Goal: Navigation & Orientation: Understand site structure

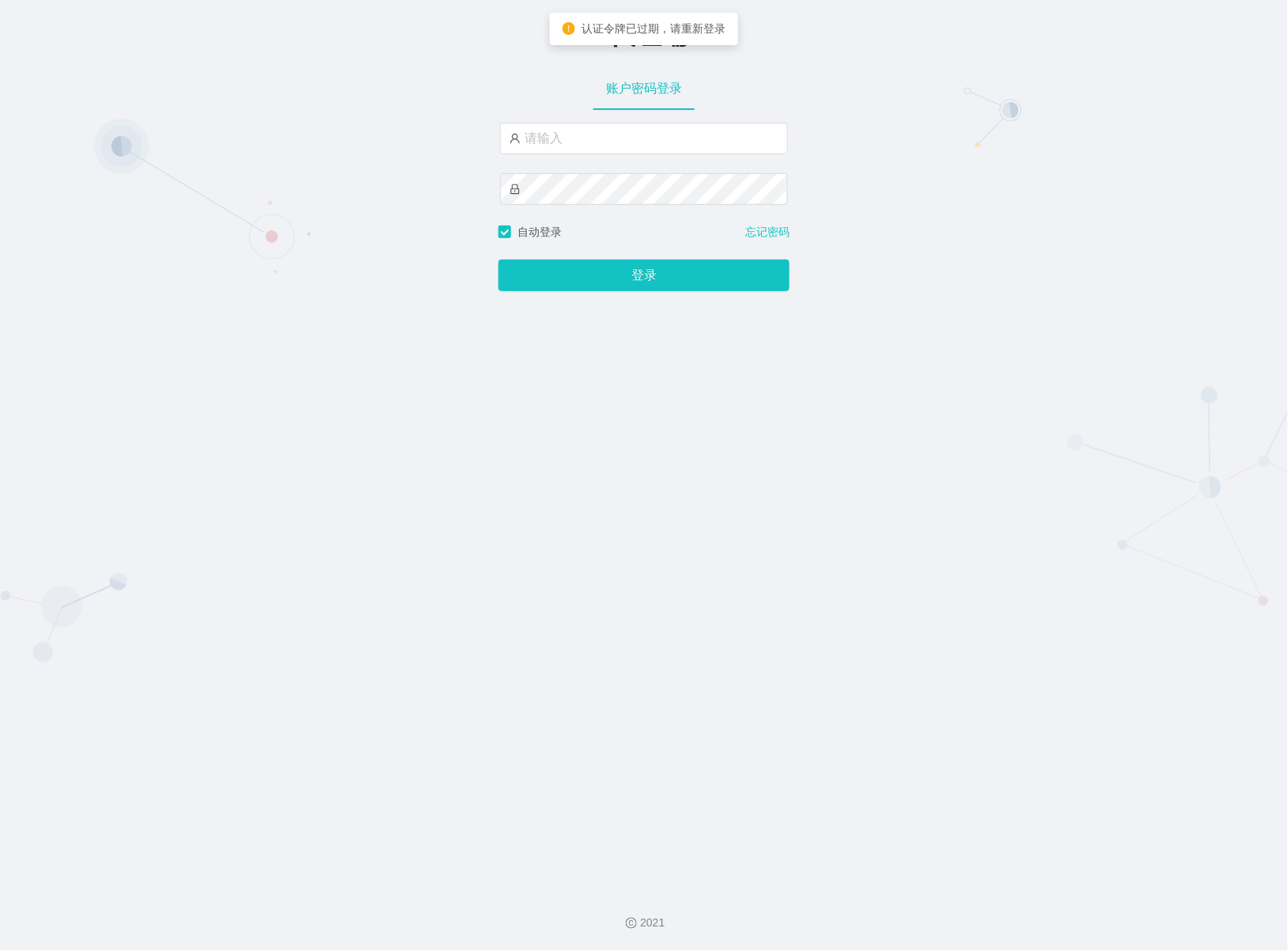
click at [966, 255] on div "-代理端 账户密码登录 自动登录 忘记密码 登录" at bounding box center [644, 439] width 1288 height 877
click at [612, 133] on input "text" at bounding box center [643, 139] width 288 height 31
type input "azhong01"
click at [626, 283] on button "登录" at bounding box center [644, 275] width 291 height 31
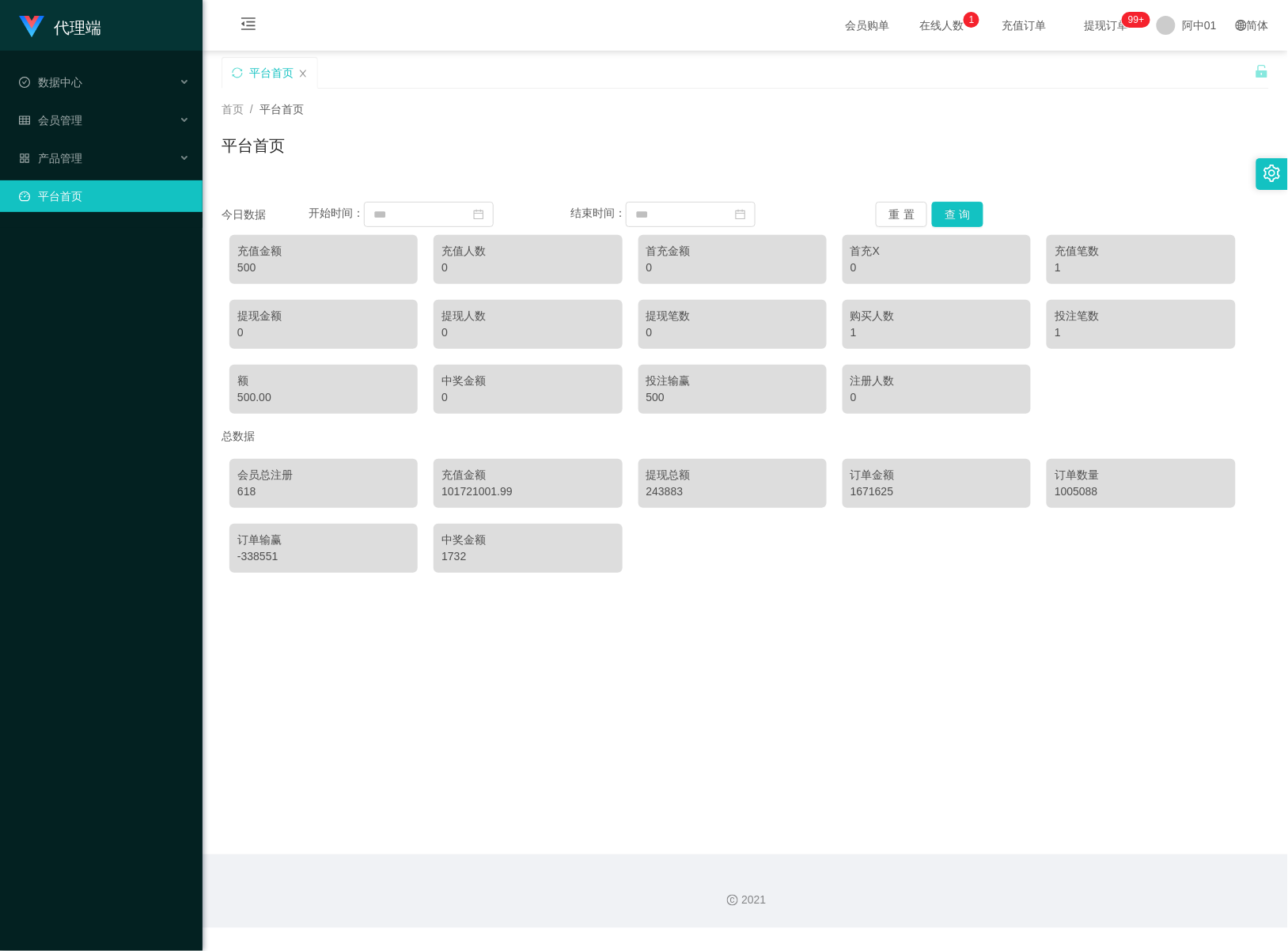
click at [919, 24] on font "在线人数" at bounding box center [941, 25] width 44 height 13
click at [1087, 20] on font "提现订单" at bounding box center [1105, 25] width 44 height 13
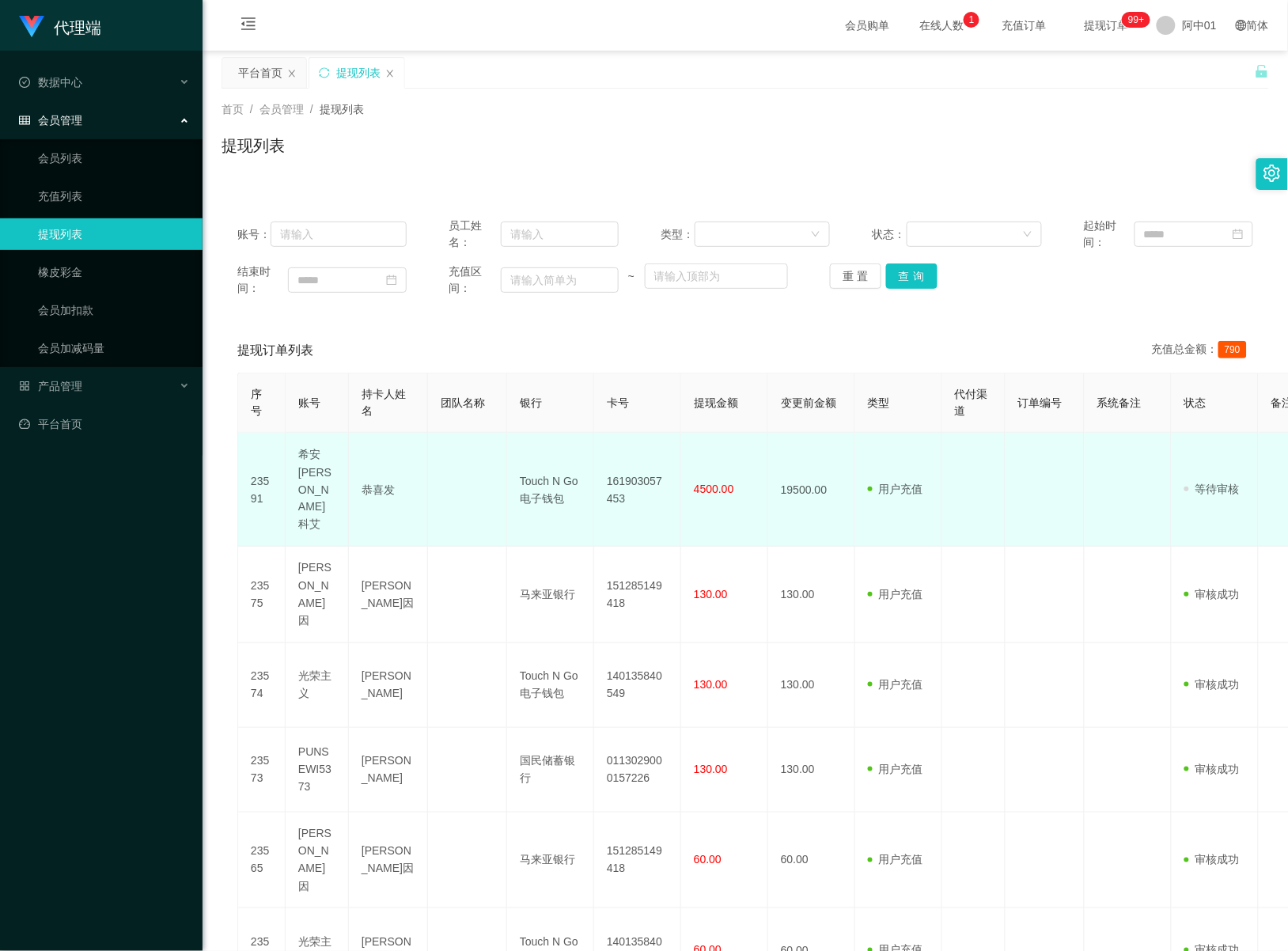
scroll to position [99, 0]
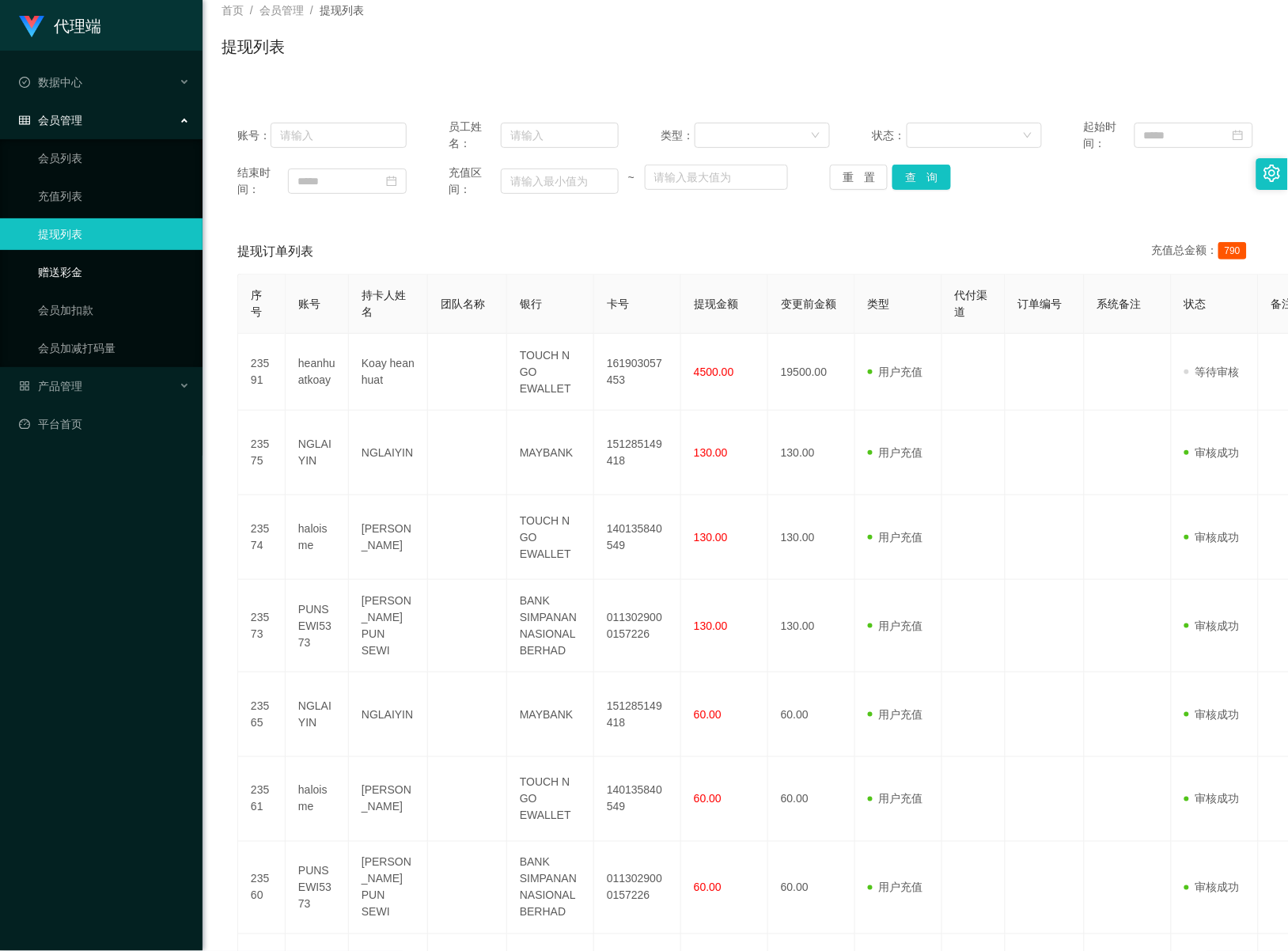
click at [65, 274] on link "赠送彩金" at bounding box center [114, 272] width 151 height 31
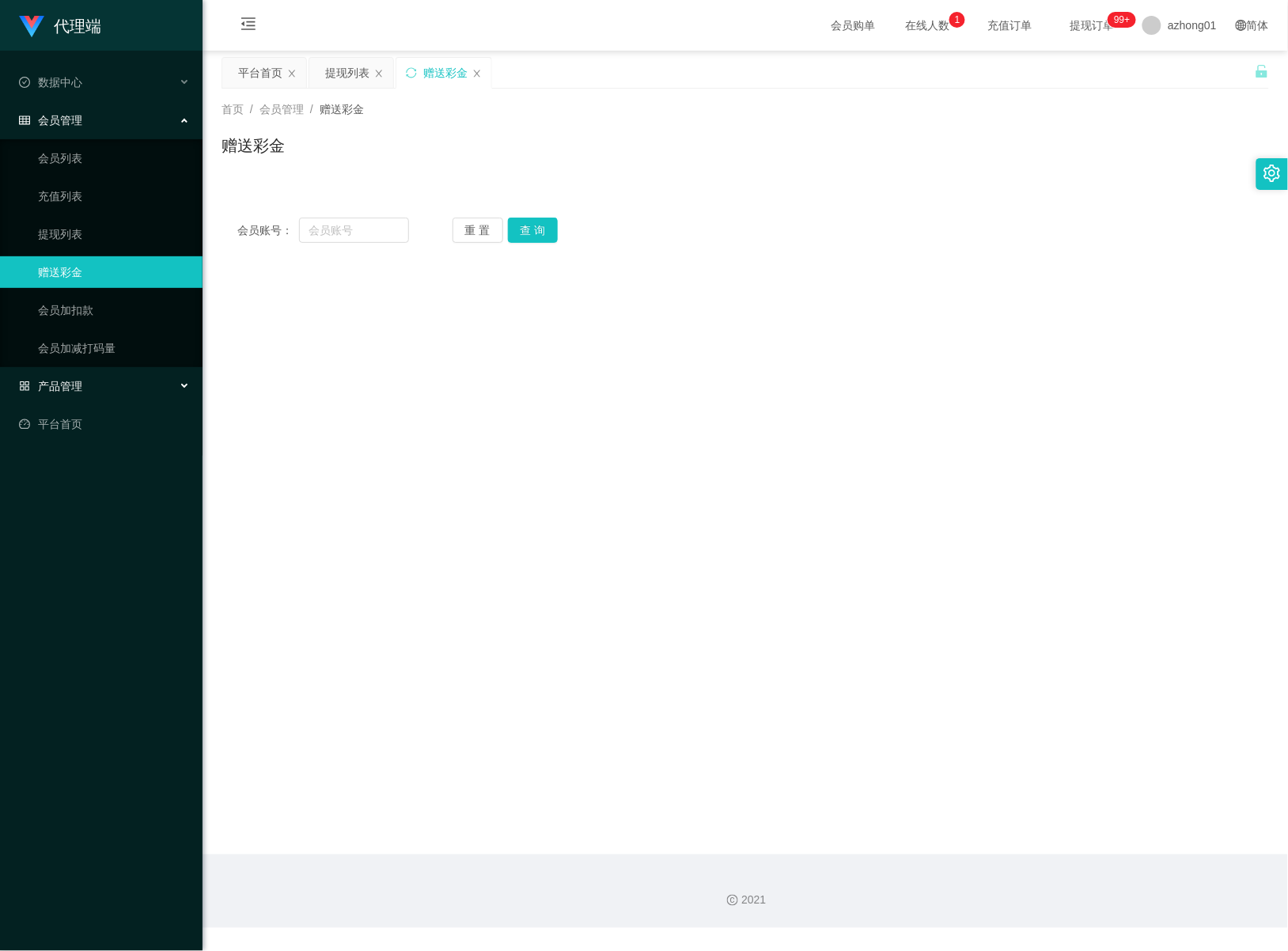
click at [61, 377] on div "产品管理" at bounding box center [101, 386] width 203 height 31
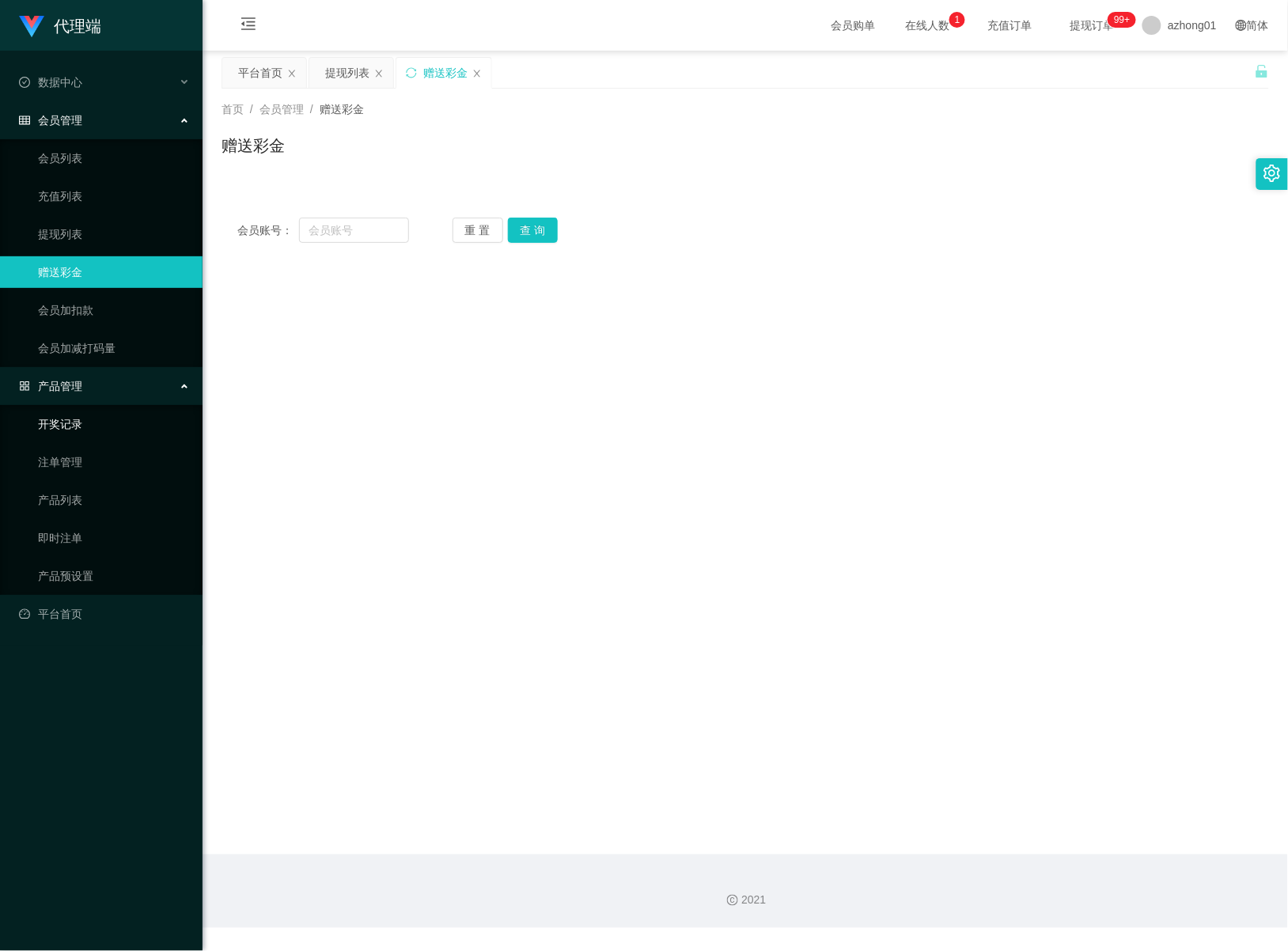
click at [86, 432] on link "开奖记录" at bounding box center [114, 424] width 151 height 31
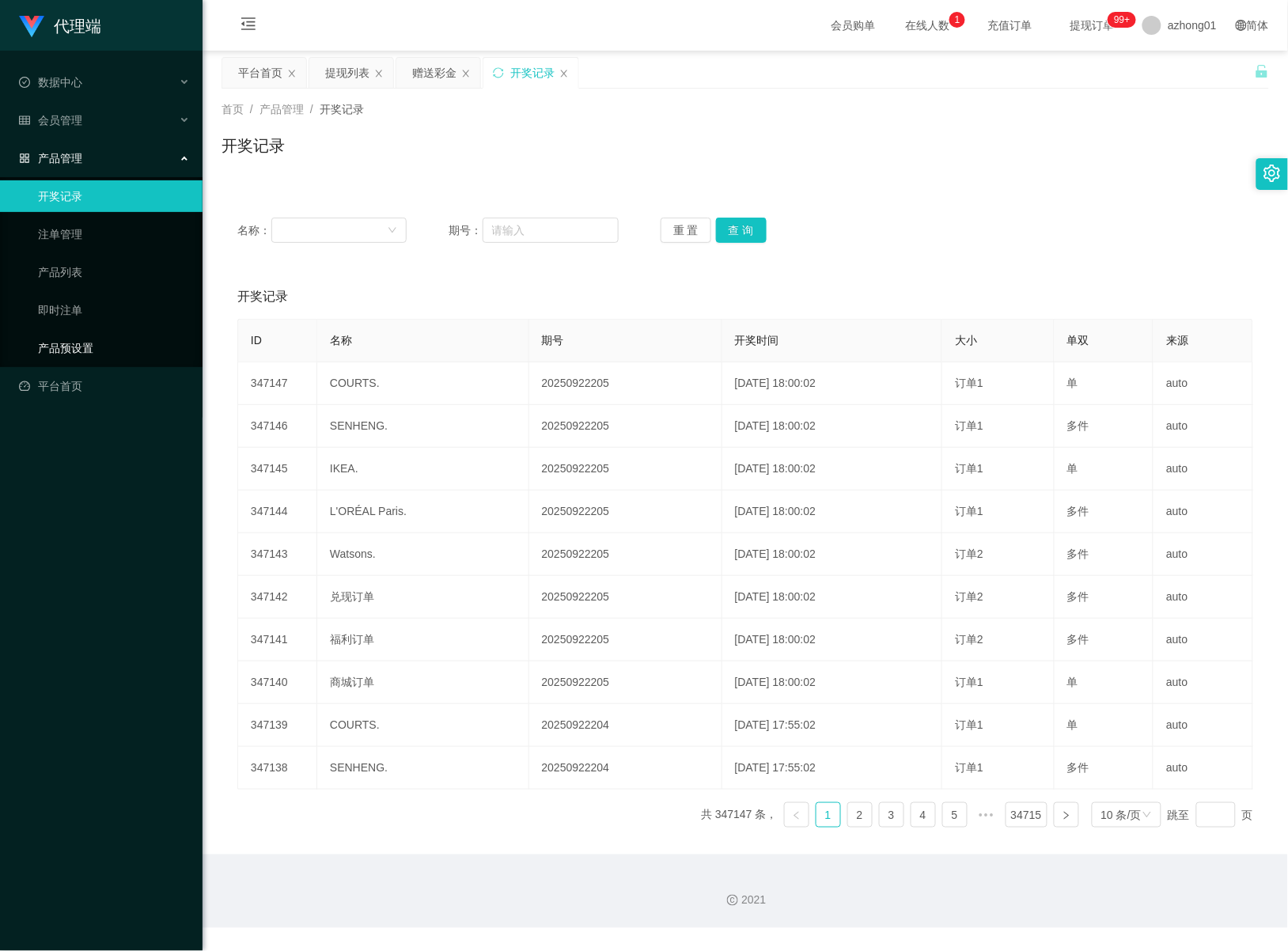
click at [80, 338] on link "产品预设置" at bounding box center [114, 348] width 151 height 31
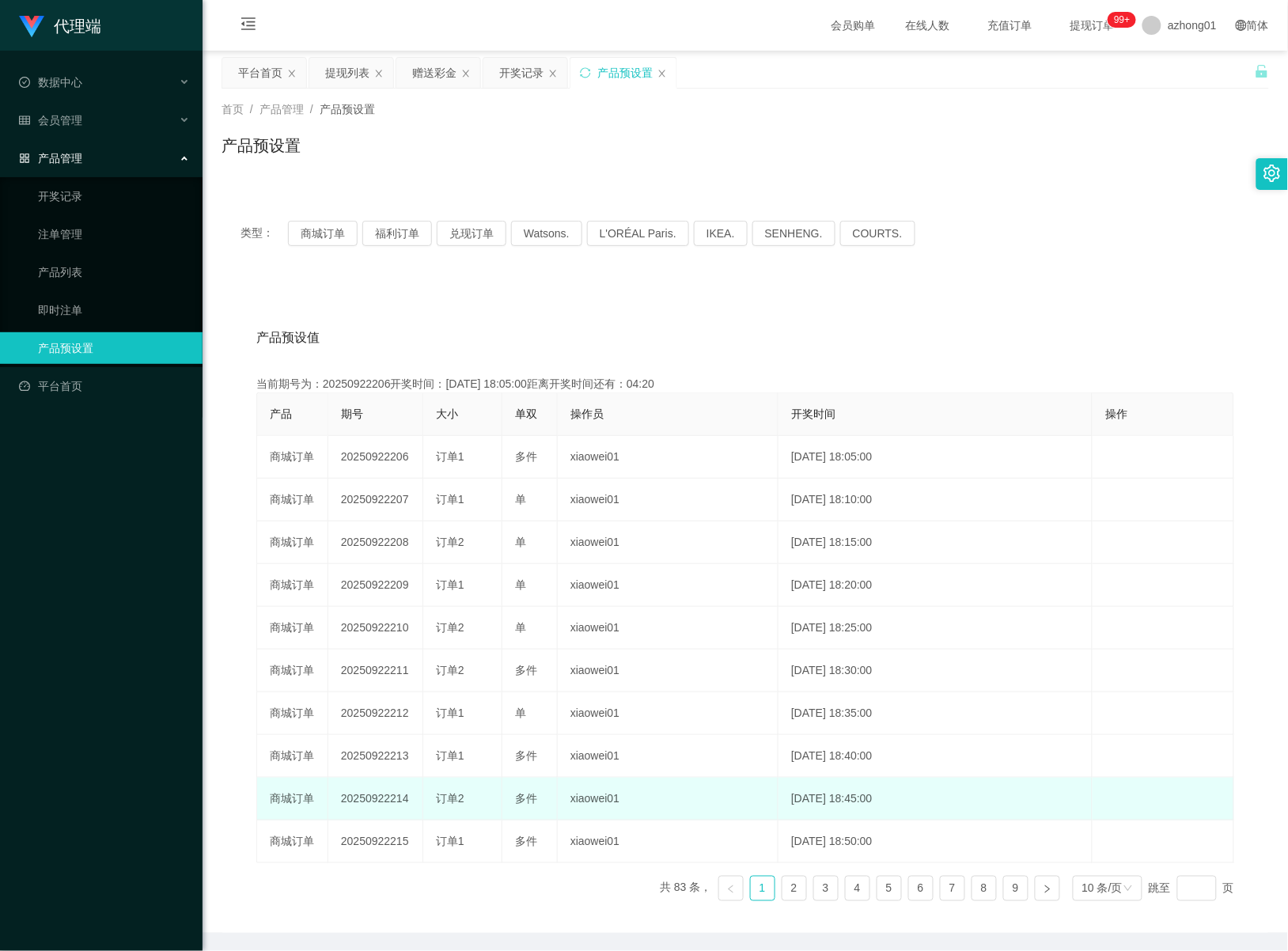
scroll to position [57, 0]
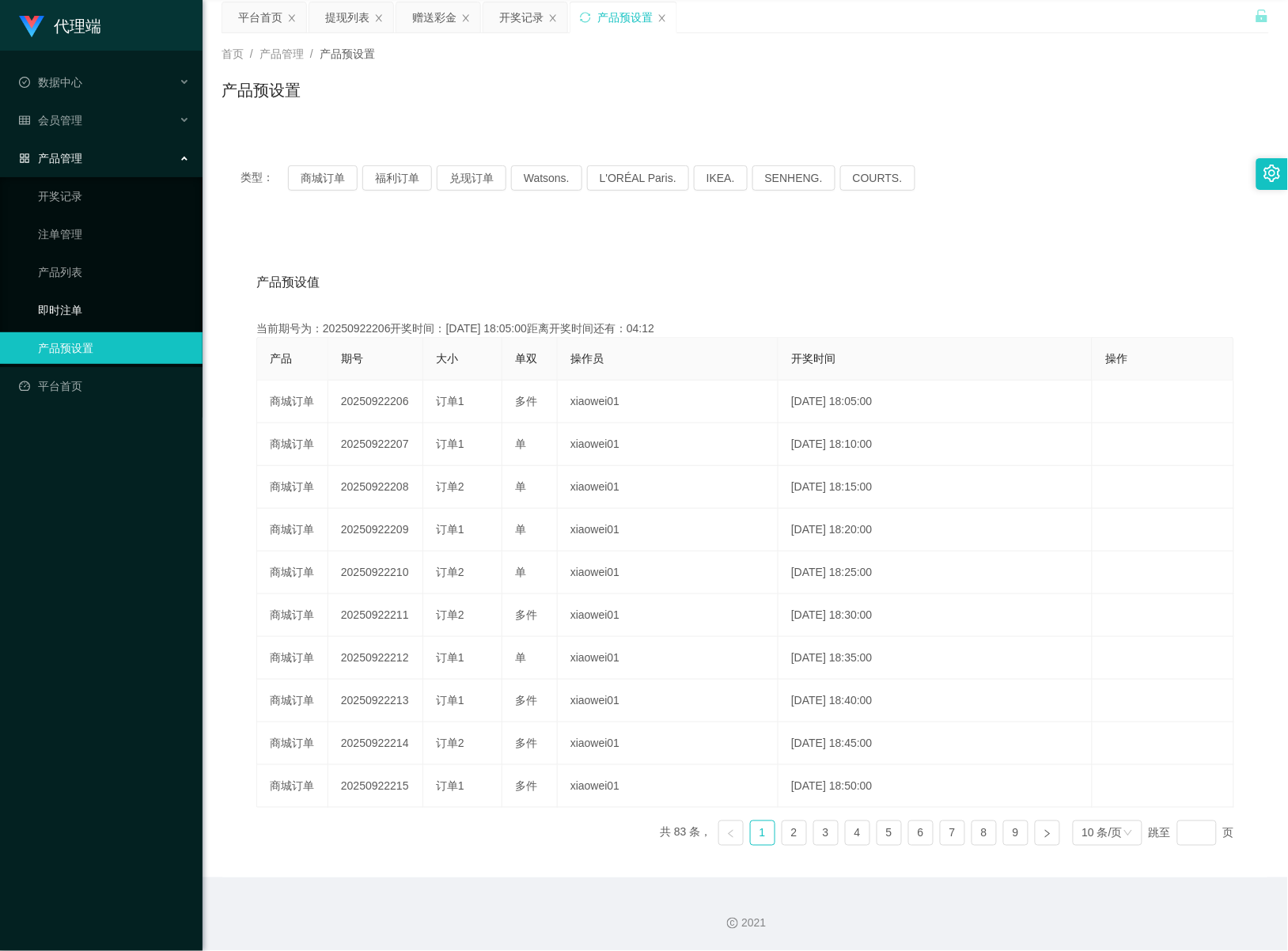
click at [63, 310] on link "即时注单" at bounding box center [114, 310] width 151 height 31
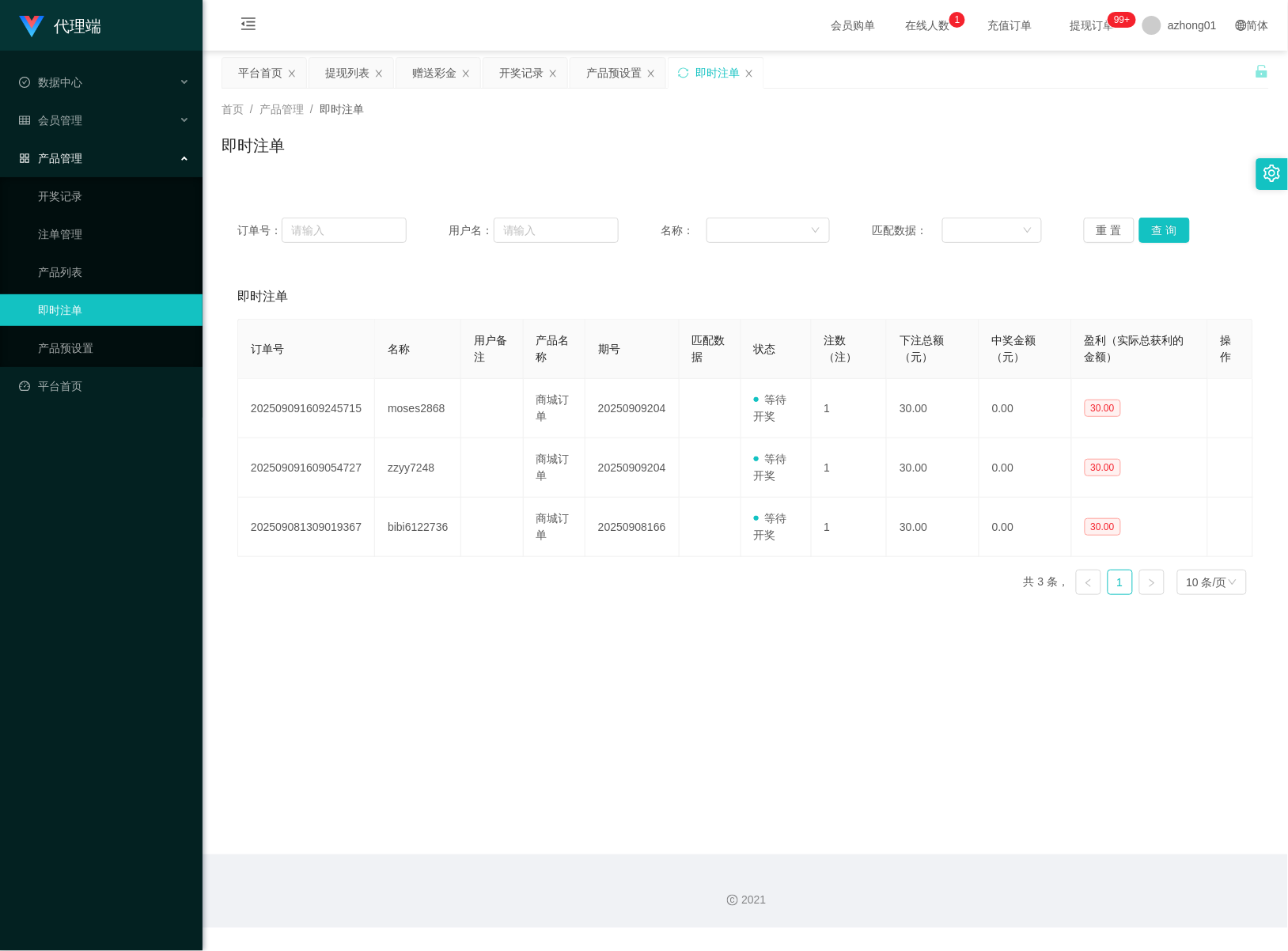
click at [50, 289] on ul "开奖记录 注单管理 产品列表 即时注单 产品预设置" at bounding box center [101, 271] width 203 height 190
click at [55, 273] on link "产品列表" at bounding box center [114, 272] width 151 height 31
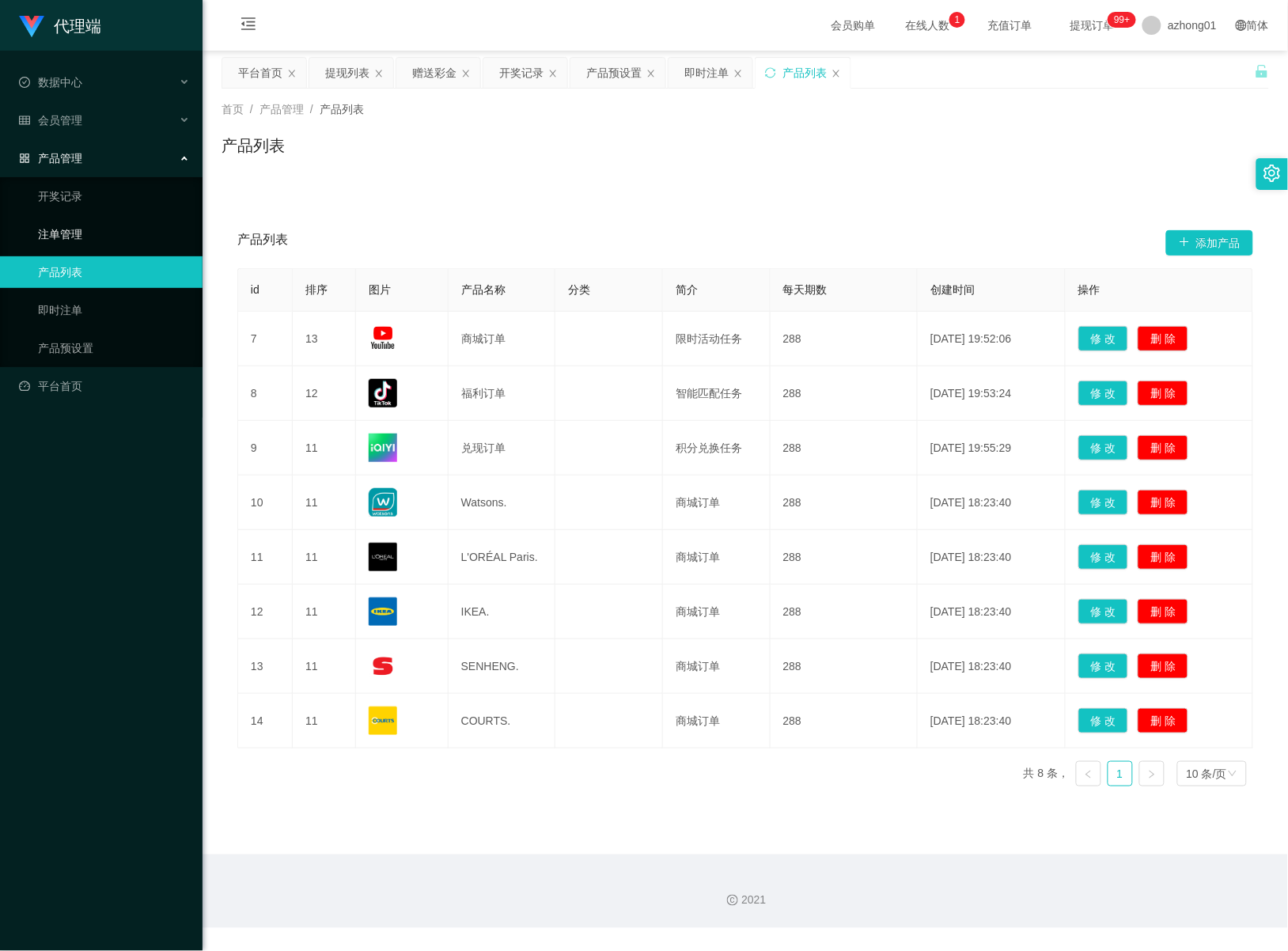
click at [44, 232] on link "注单管理" at bounding box center [114, 234] width 151 height 31
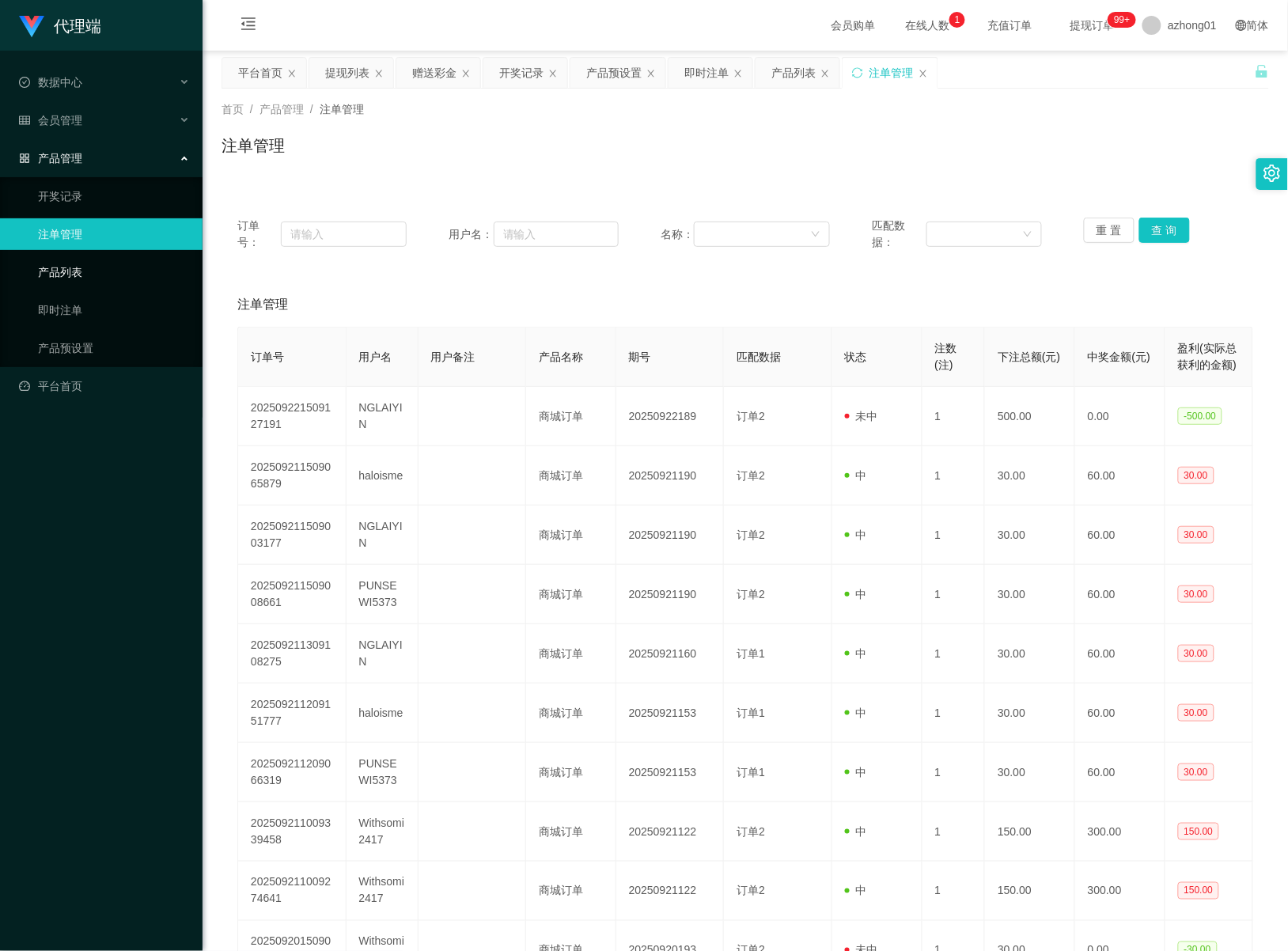
click at [77, 278] on link "产品列表" at bounding box center [114, 272] width 151 height 31
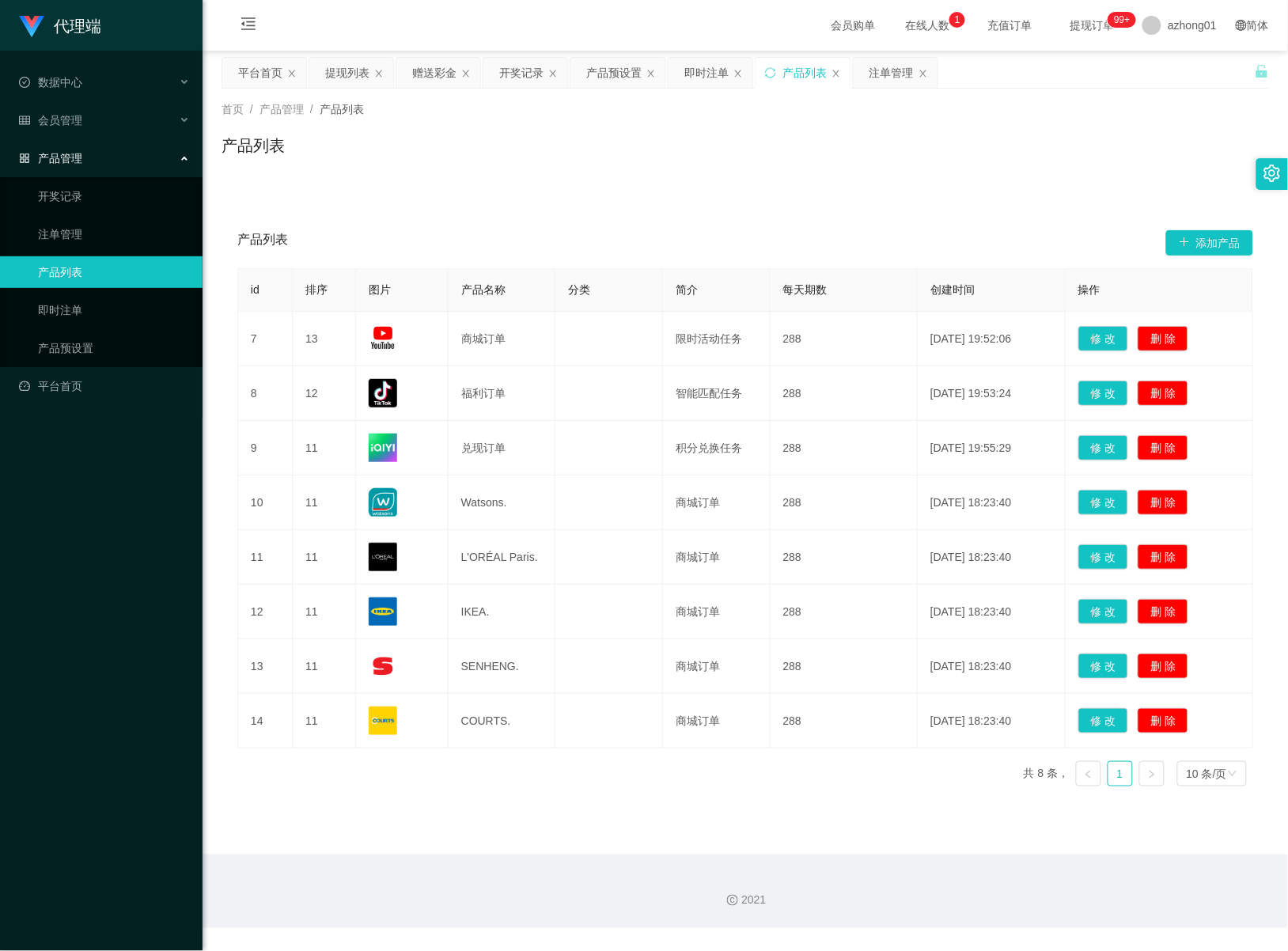
click at [60, 170] on div "产品管理" at bounding box center [101, 158] width 203 height 31
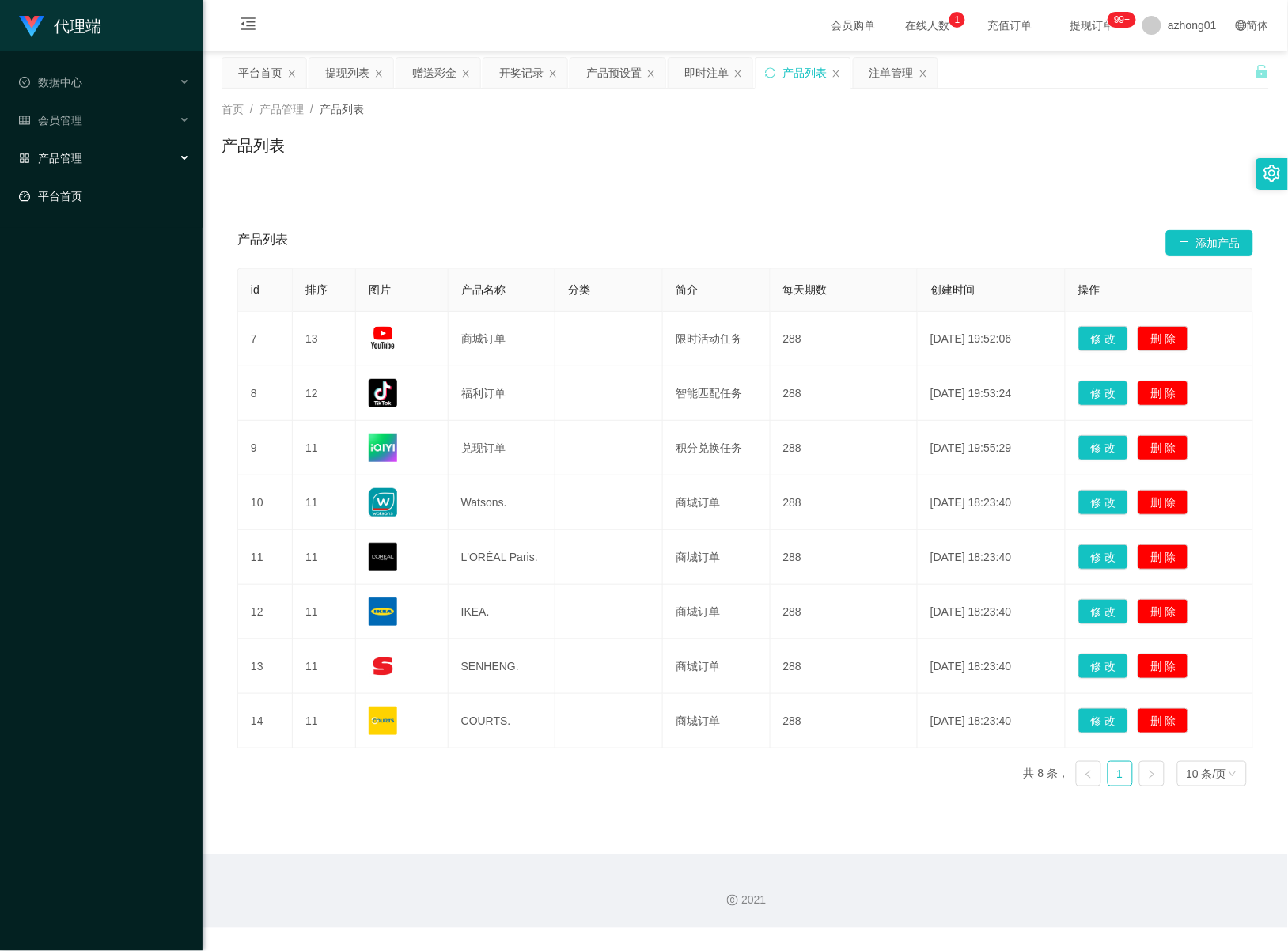
click at [58, 188] on link "平台首页" at bounding box center [104, 196] width 171 height 31
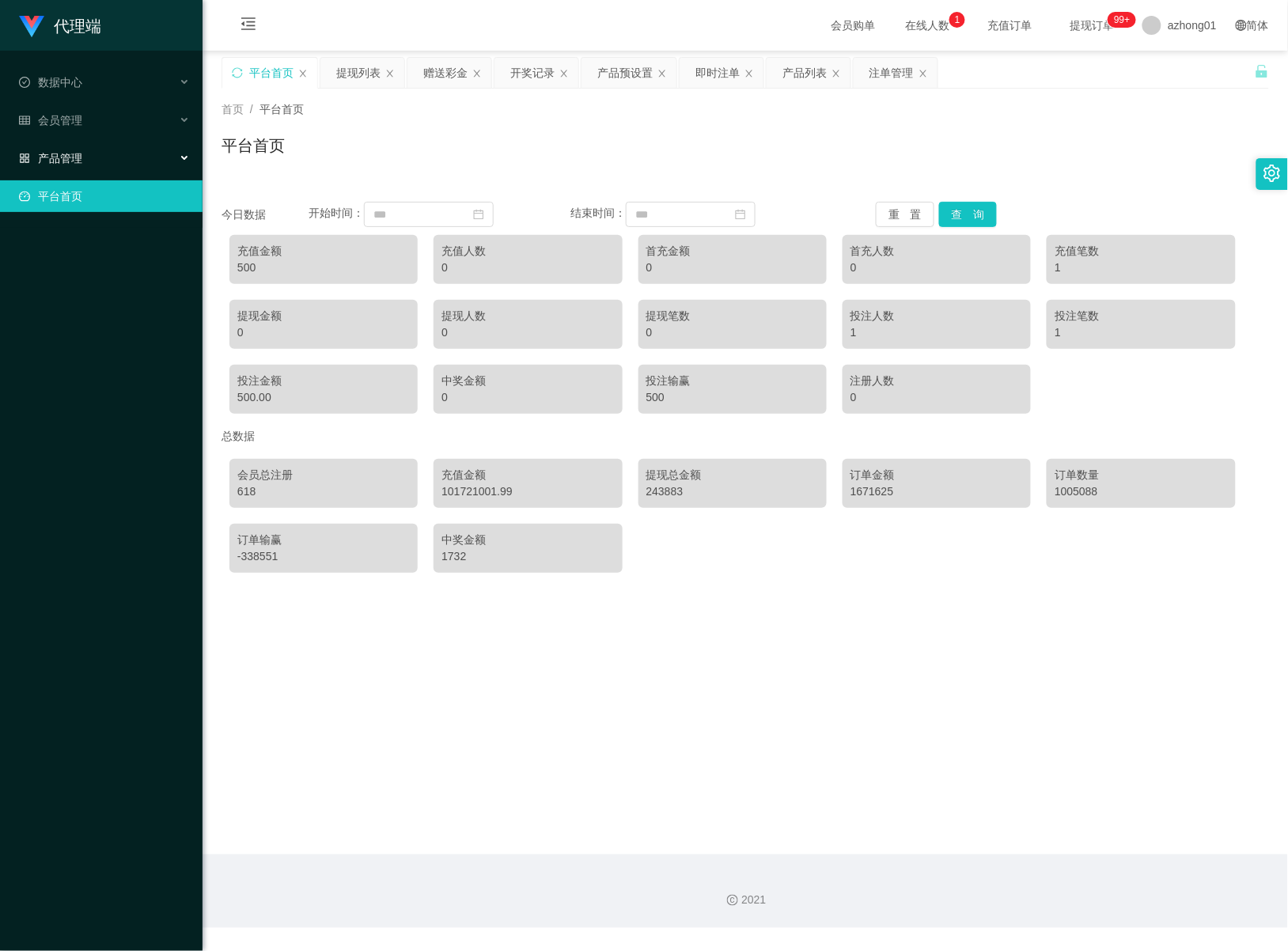
click at [88, 155] on div "产品管理" at bounding box center [101, 158] width 203 height 31
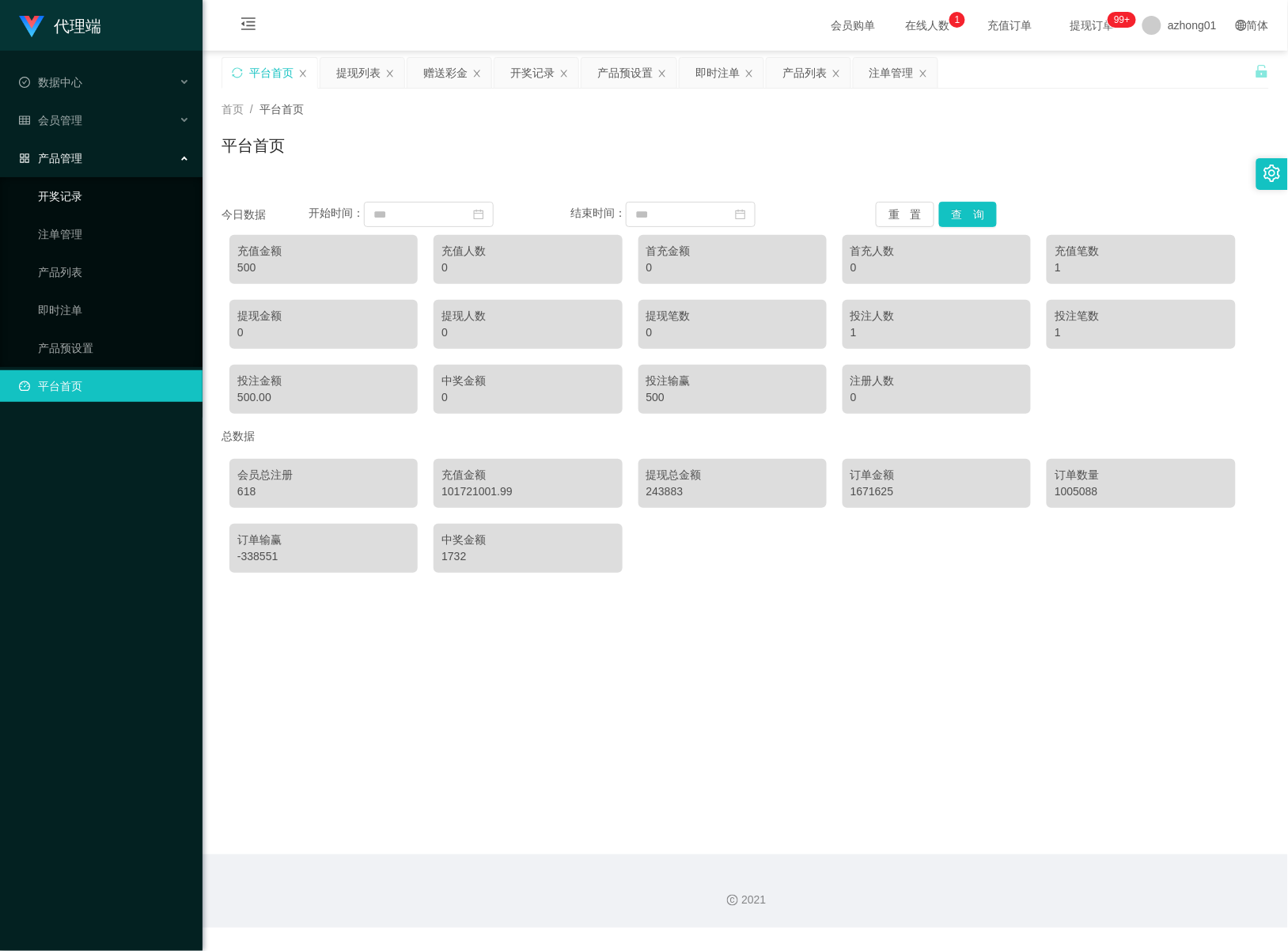
click at [83, 199] on link "开奖记录" at bounding box center [114, 196] width 151 height 31
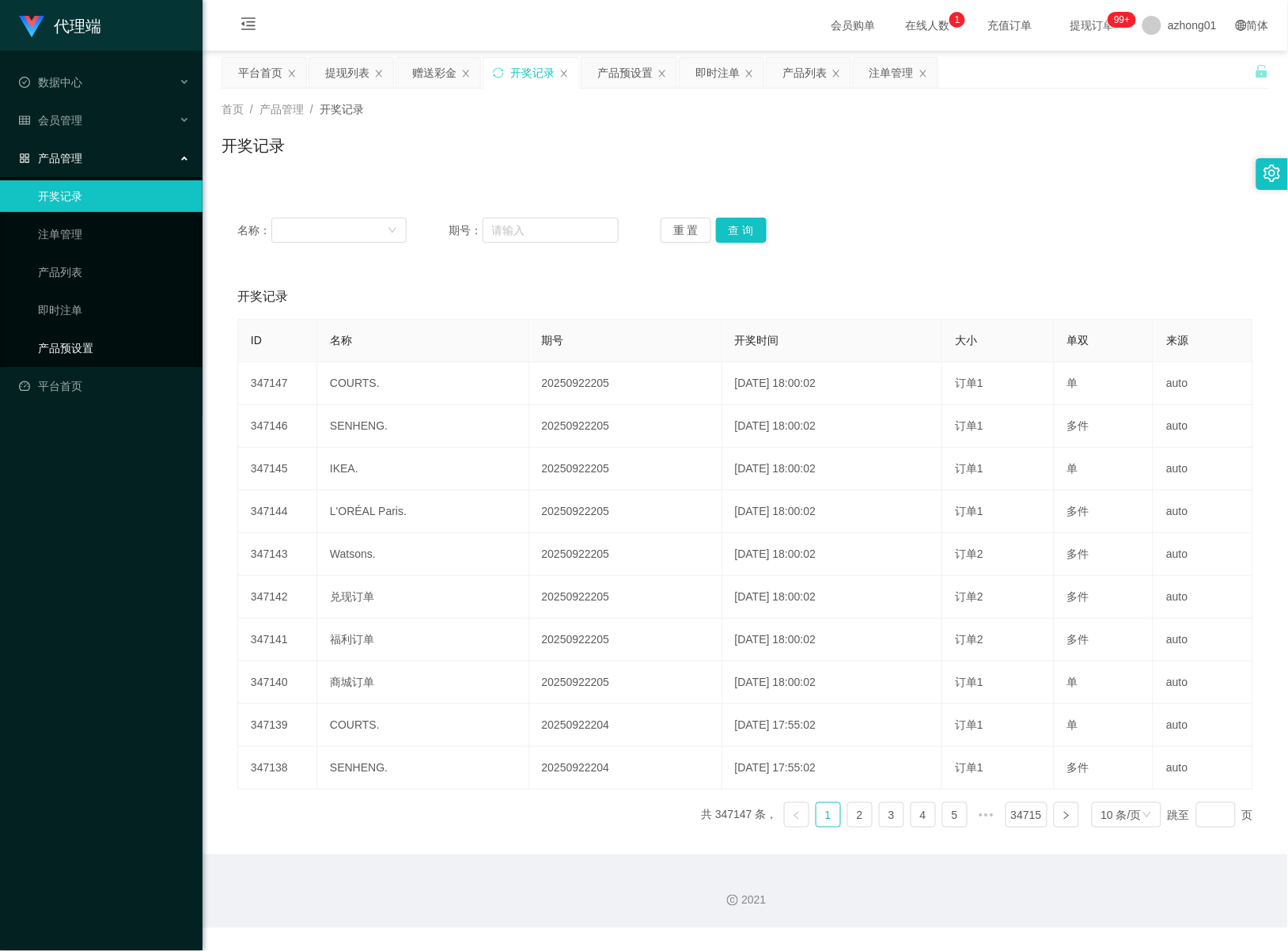
click at [83, 356] on link "产品预设置" at bounding box center [114, 348] width 151 height 31
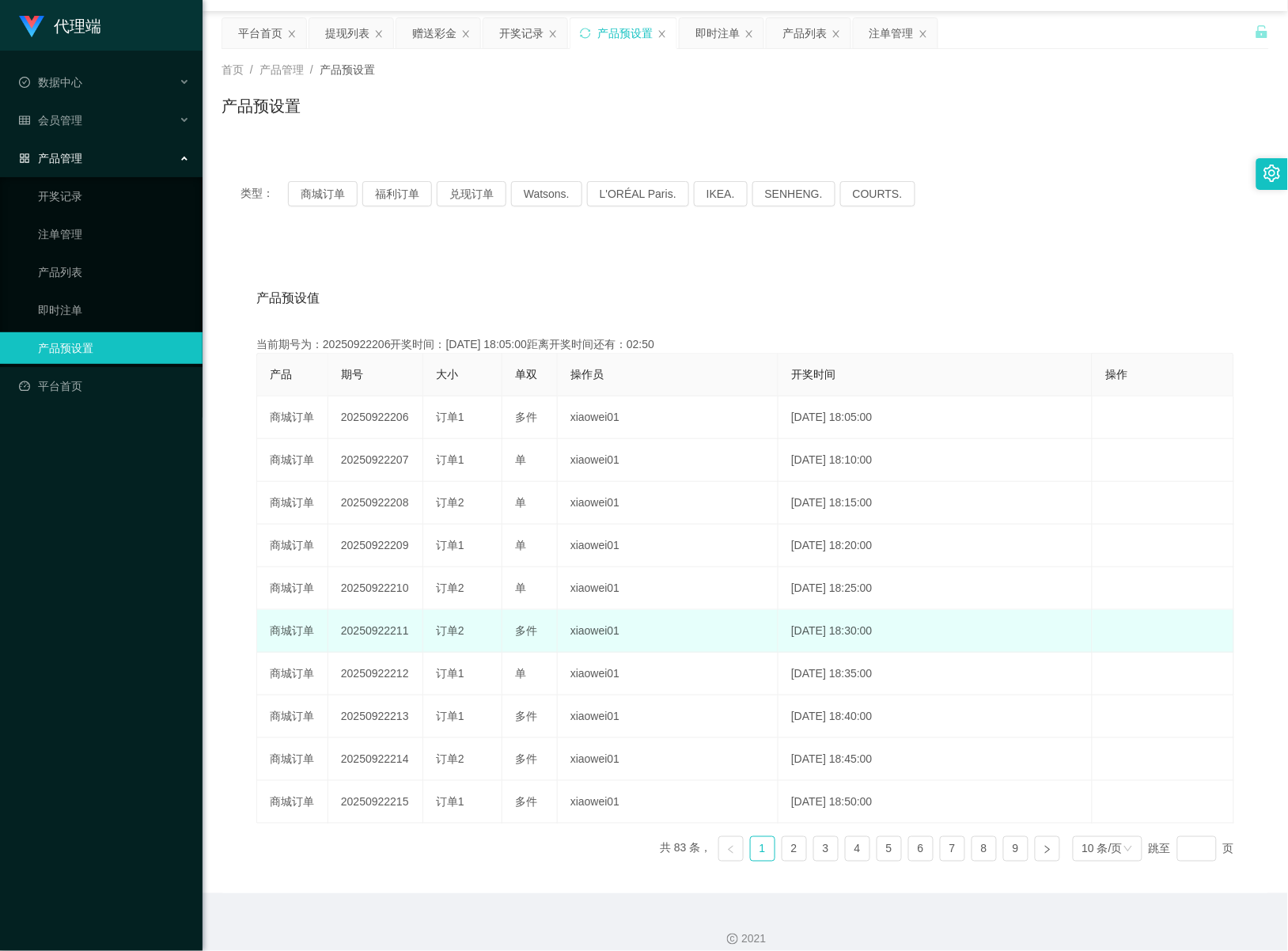
scroll to position [57, 0]
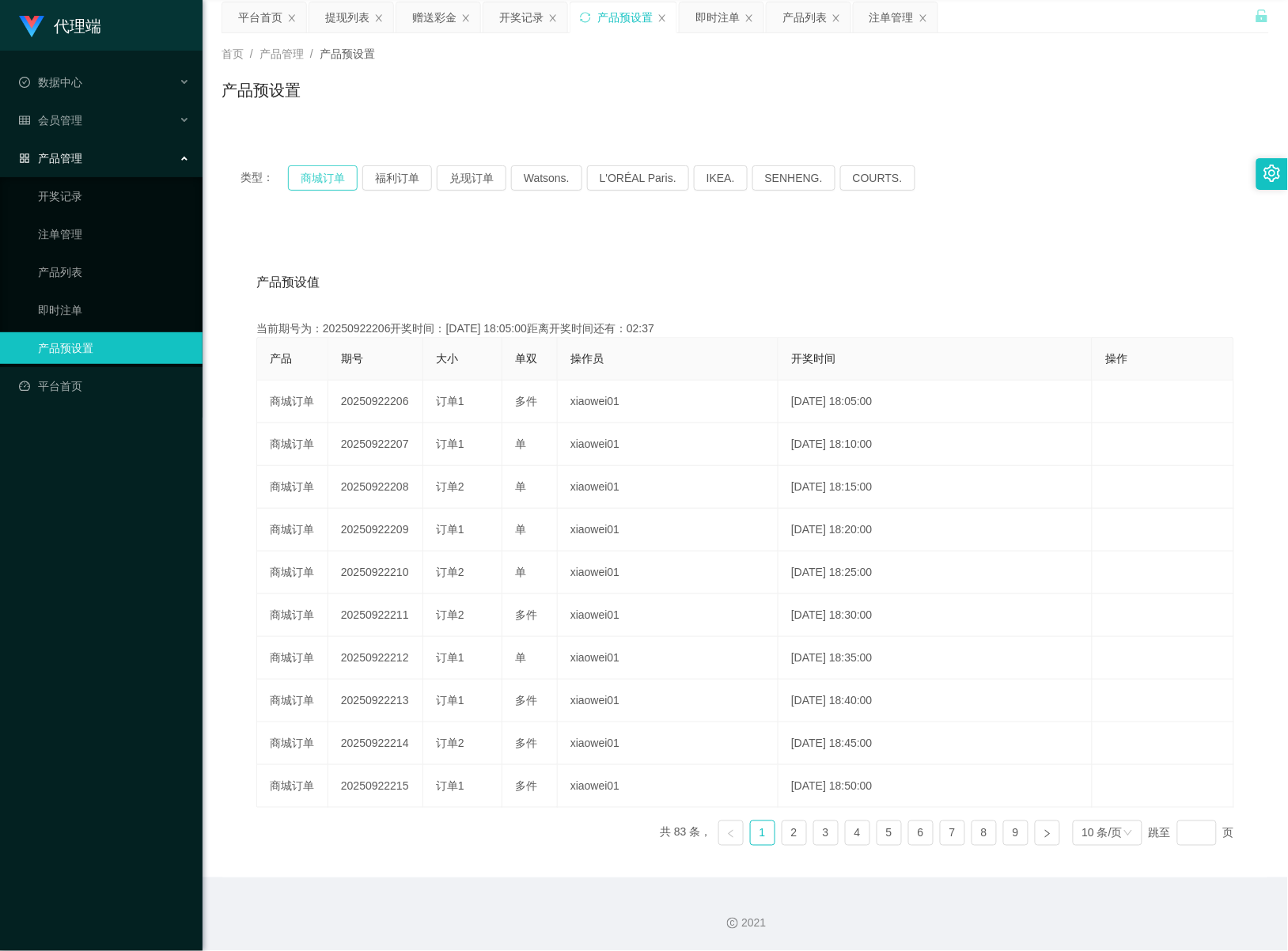
click at [326, 178] on button "商城订单" at bounding box center [322, 178] width 70 height 26
click at [409, 172] on button "福利订单" at bounding box center [396, 178] width 70 height 26
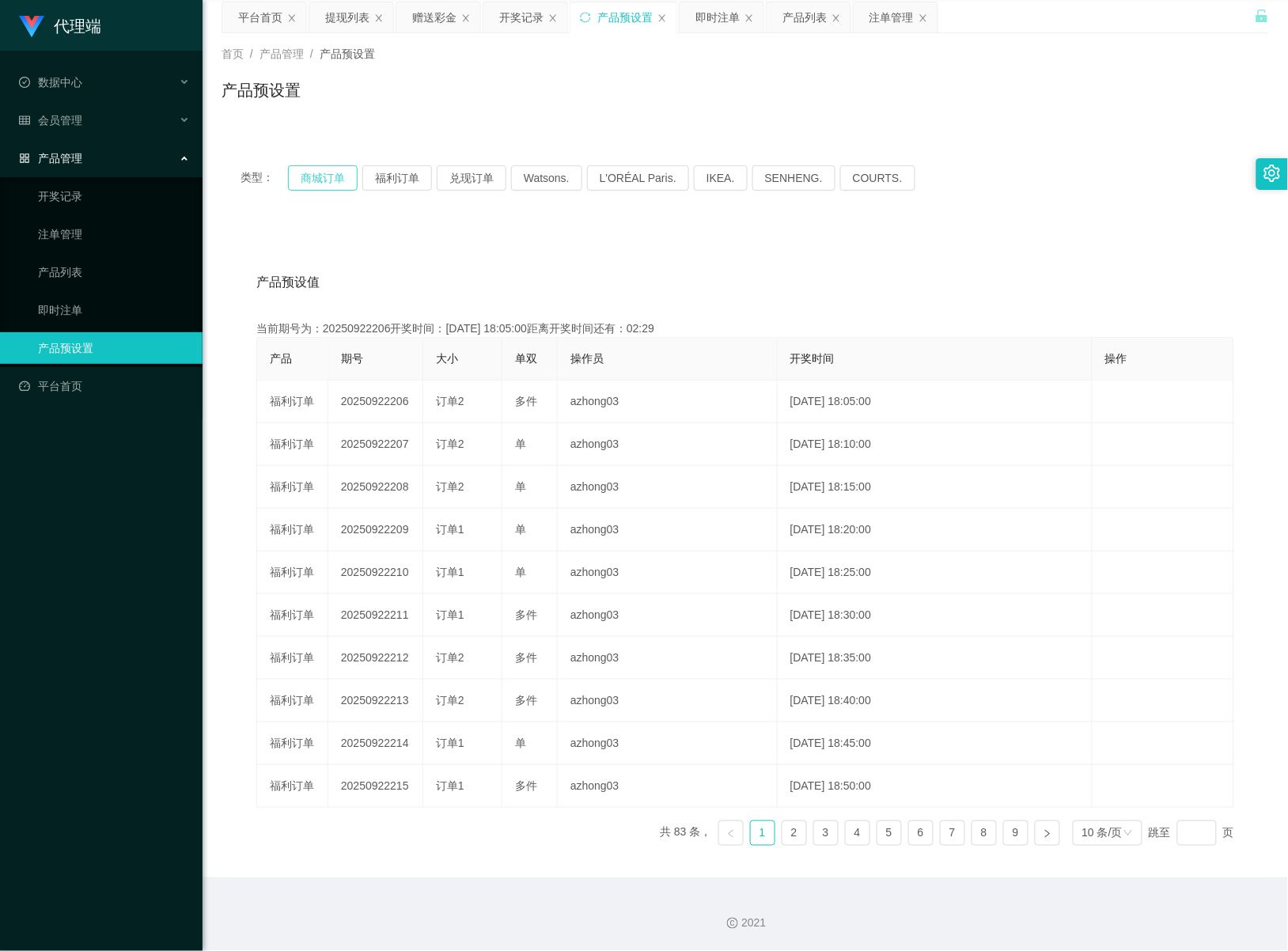
click at [332, 168] on button "商城订单" at bounding box center [322, 178] width 70 height 26
click at [783, 833] on link "2" at bounding box center [794, 833] width 24 height 24
click at [814, 837] on link "3" at bounding box center [826, 833] width 24 height 24
click at [750, 832] on link "1" at bounding box center [762, 833] width 24 height 24
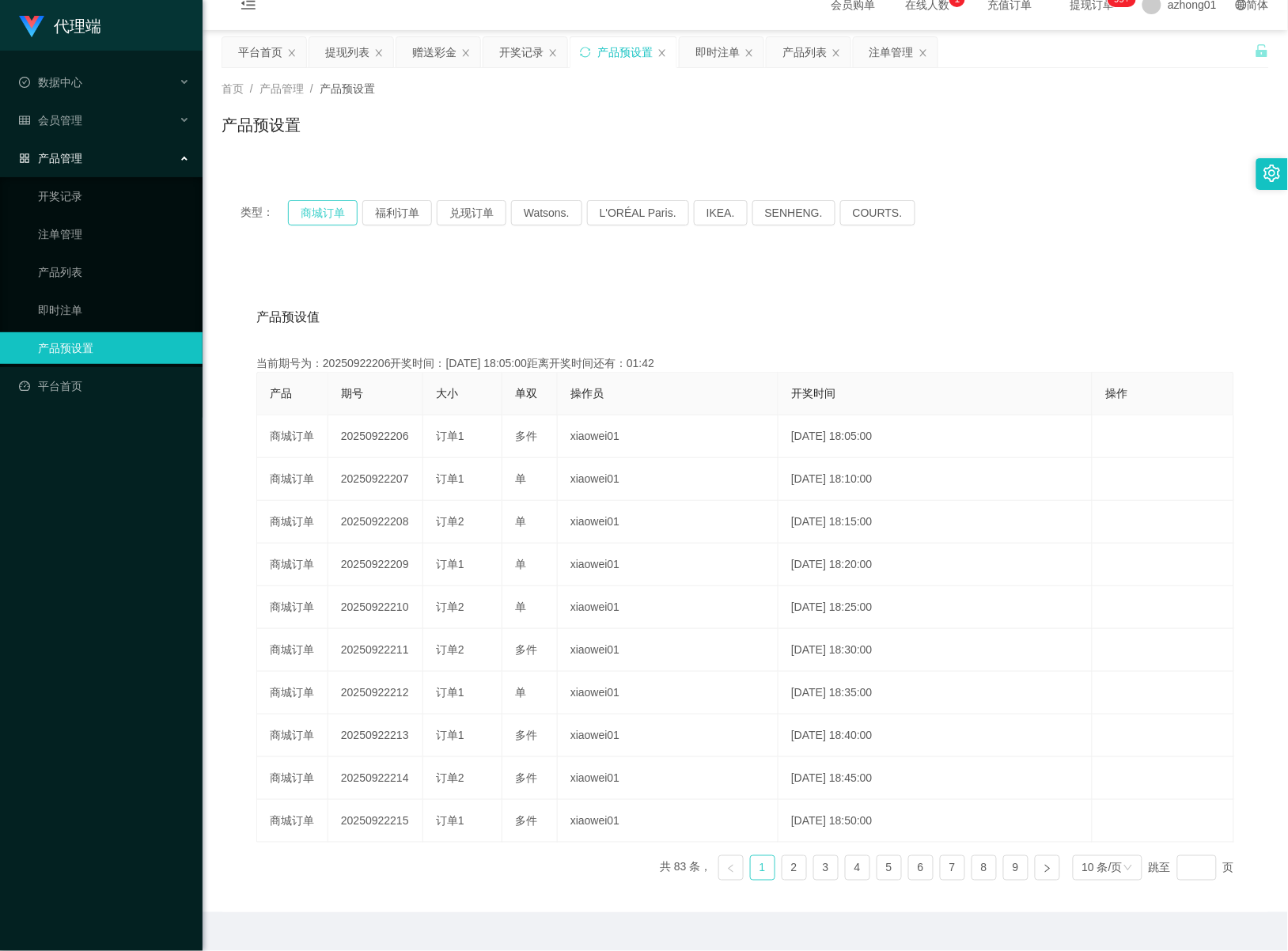
scroll to position [0, 0]
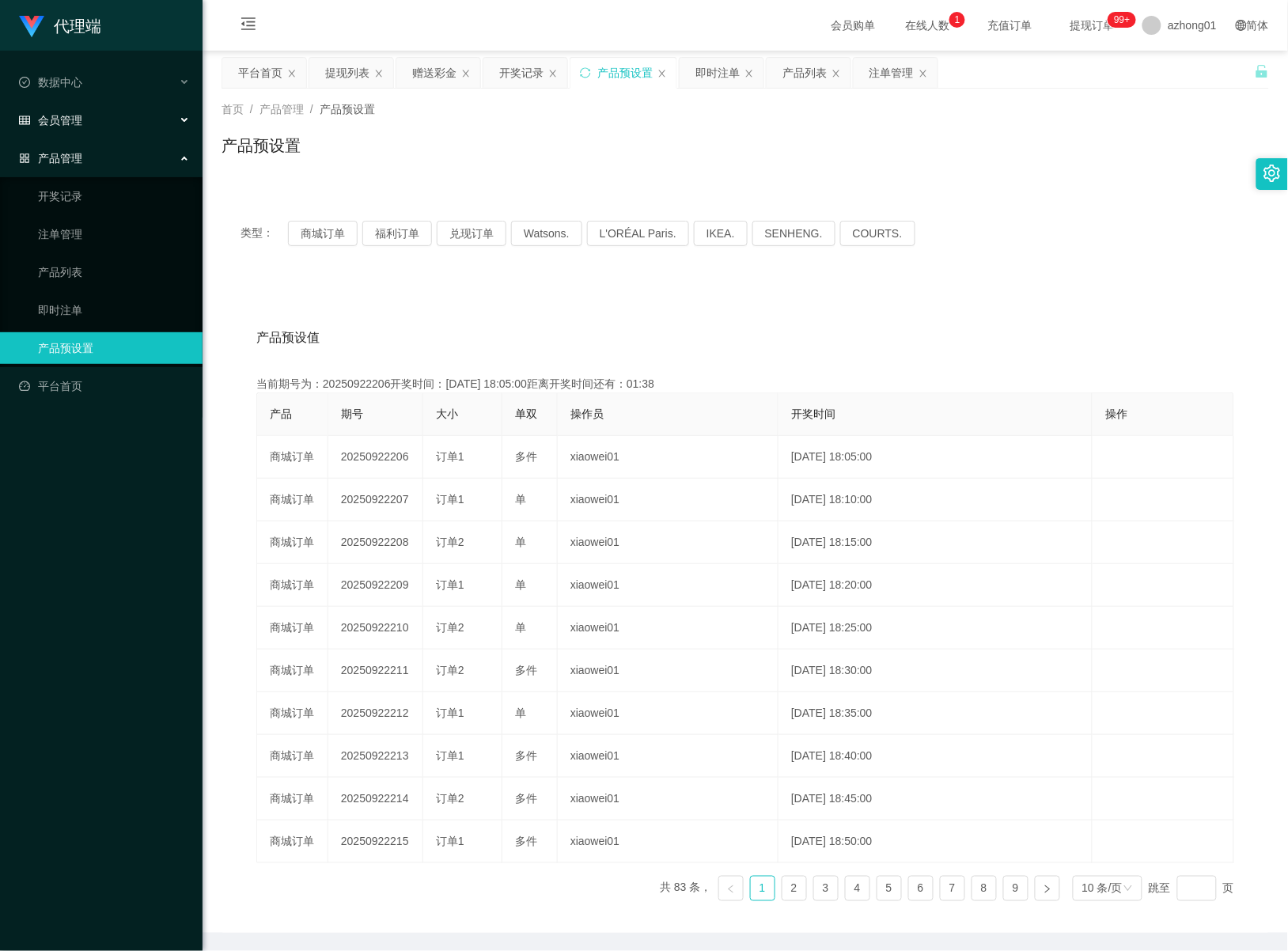
click at [96, 119] on div "会员管理" at bounding box center [101, 120] width 203 height 31
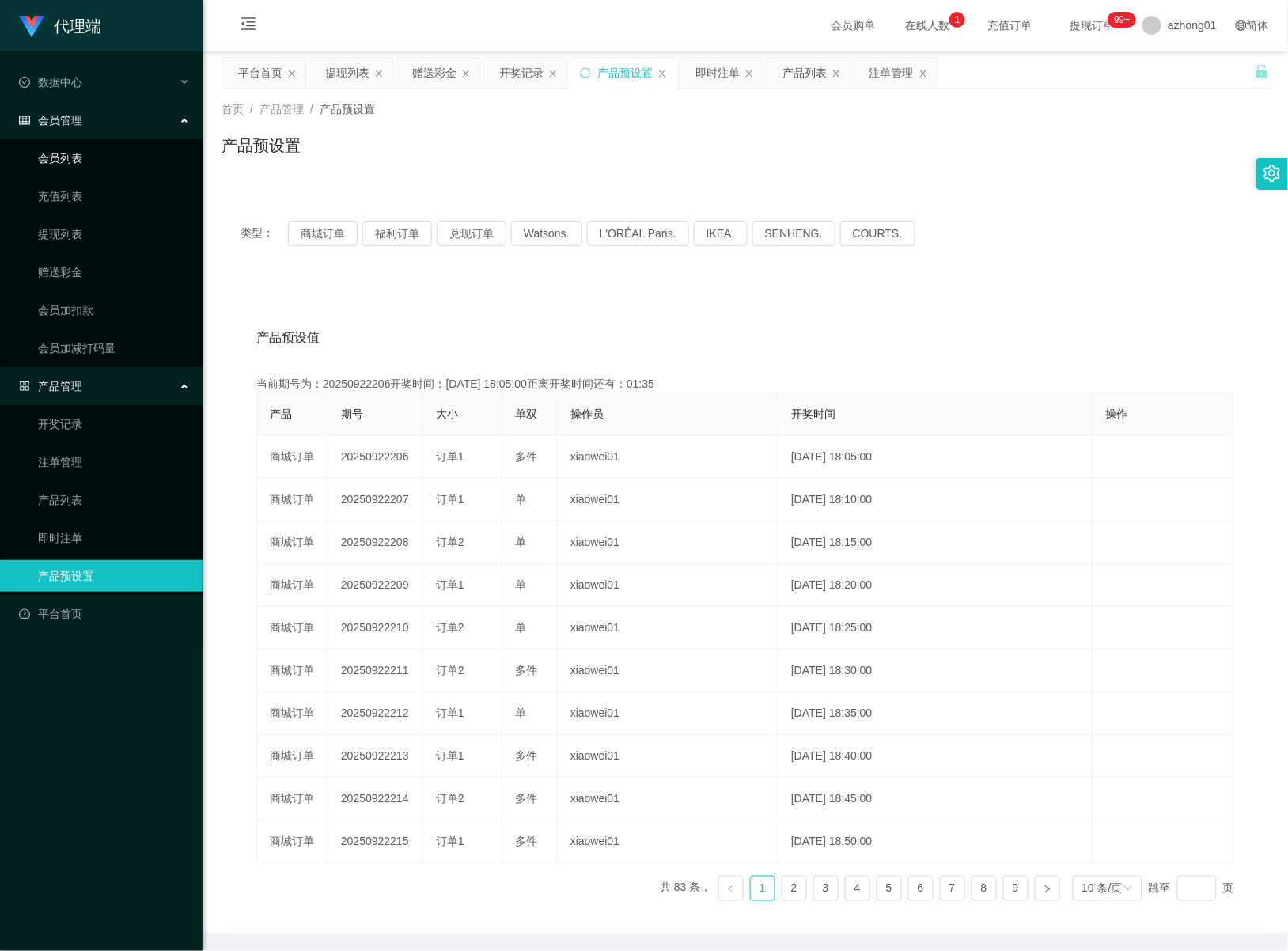
click at [104, 164] on link "会员列表" at bounding box center [114, 158] width 151 height 31
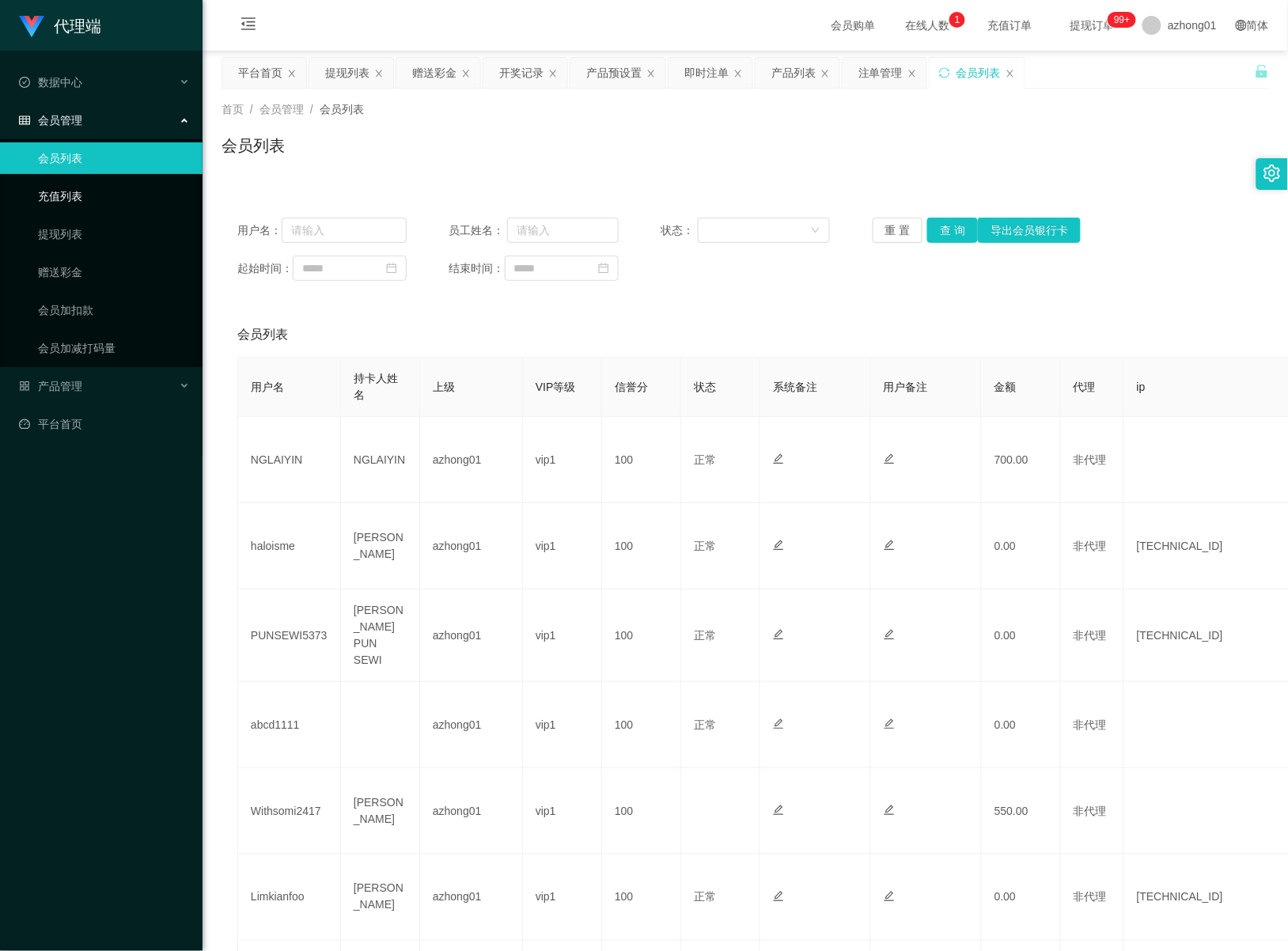
click at [91, 197] on link "充值列表" at bounding box center [114, 196] width 151 height 31
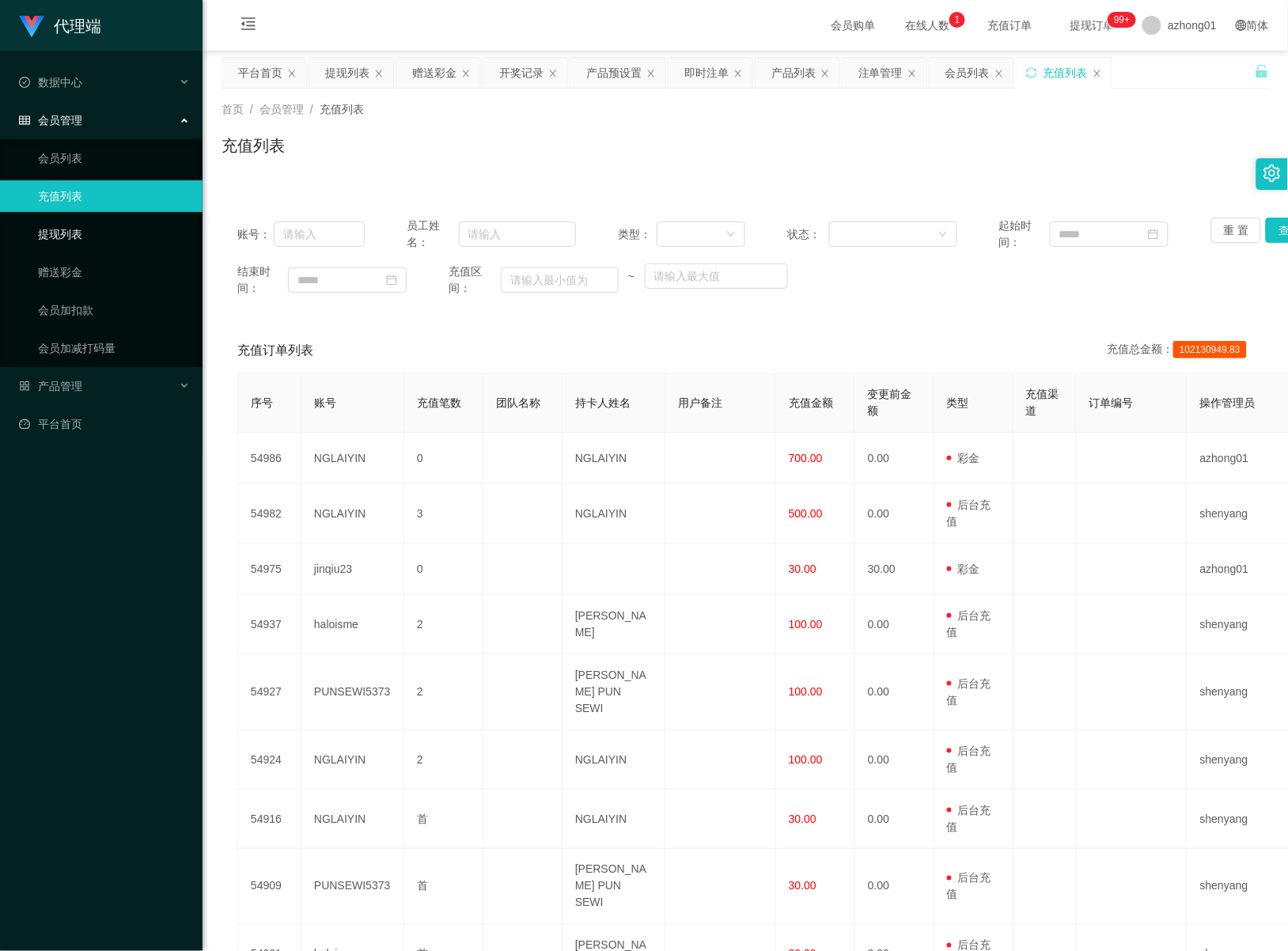
click at [76, 231] on link "提现列表" at bounding box center [114, 234] width 151 height 31
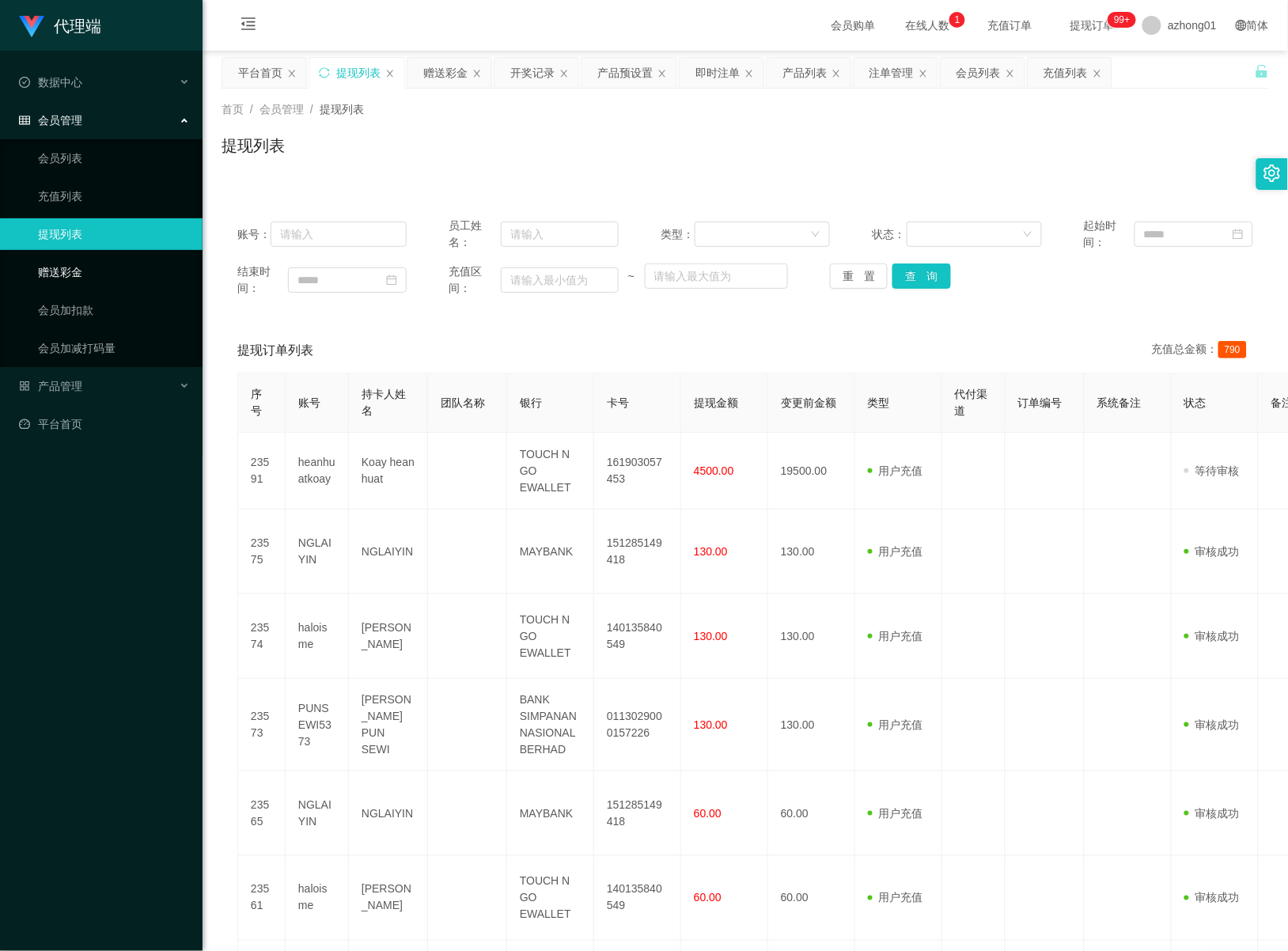
click at [65, 275] on link "赠送彩金" at bounding box center [114, 272] width 151 height 31
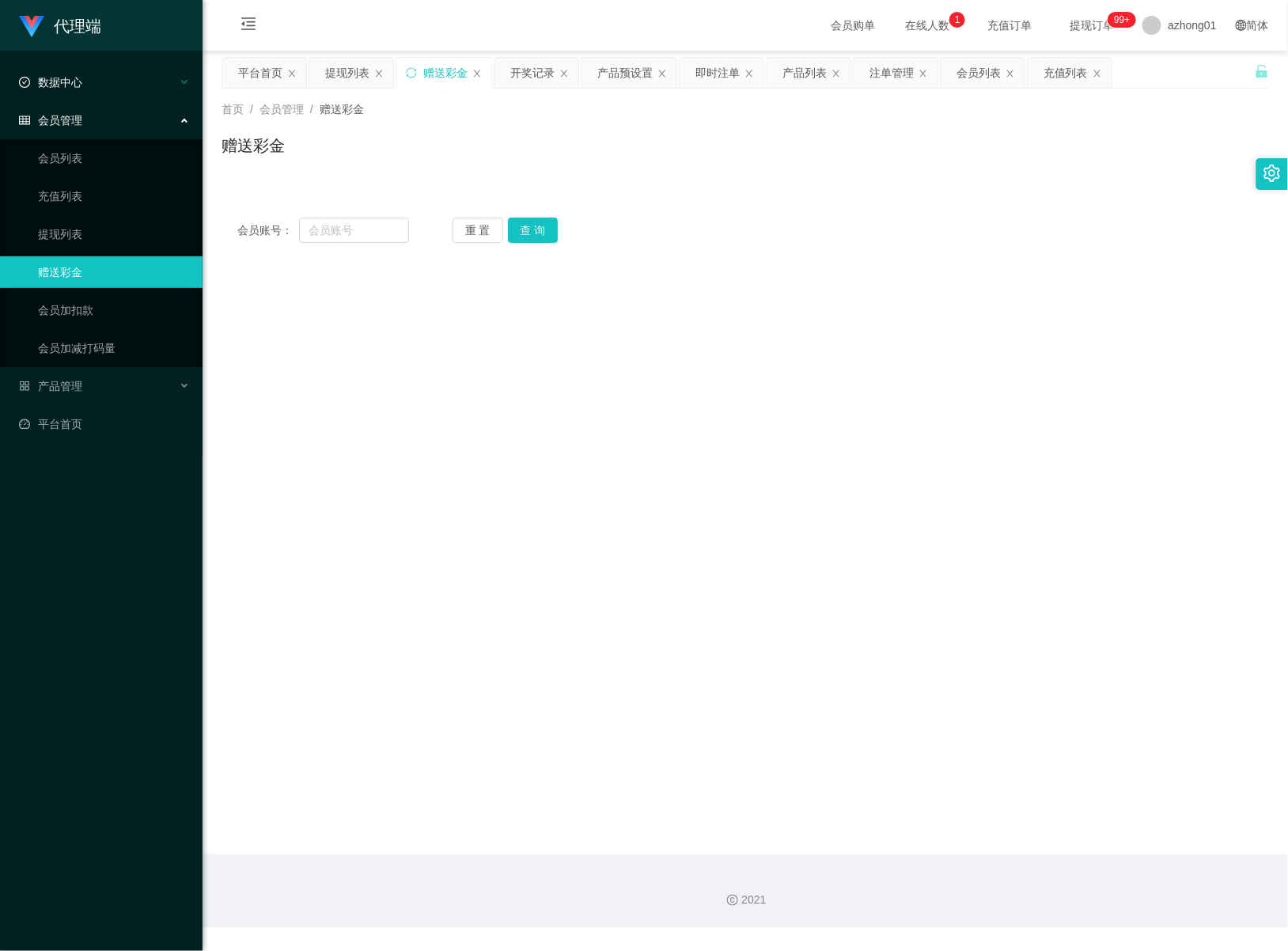
click at [103, 89] on div "数据中心" at bounding box center [101, 83] width 203 height 31
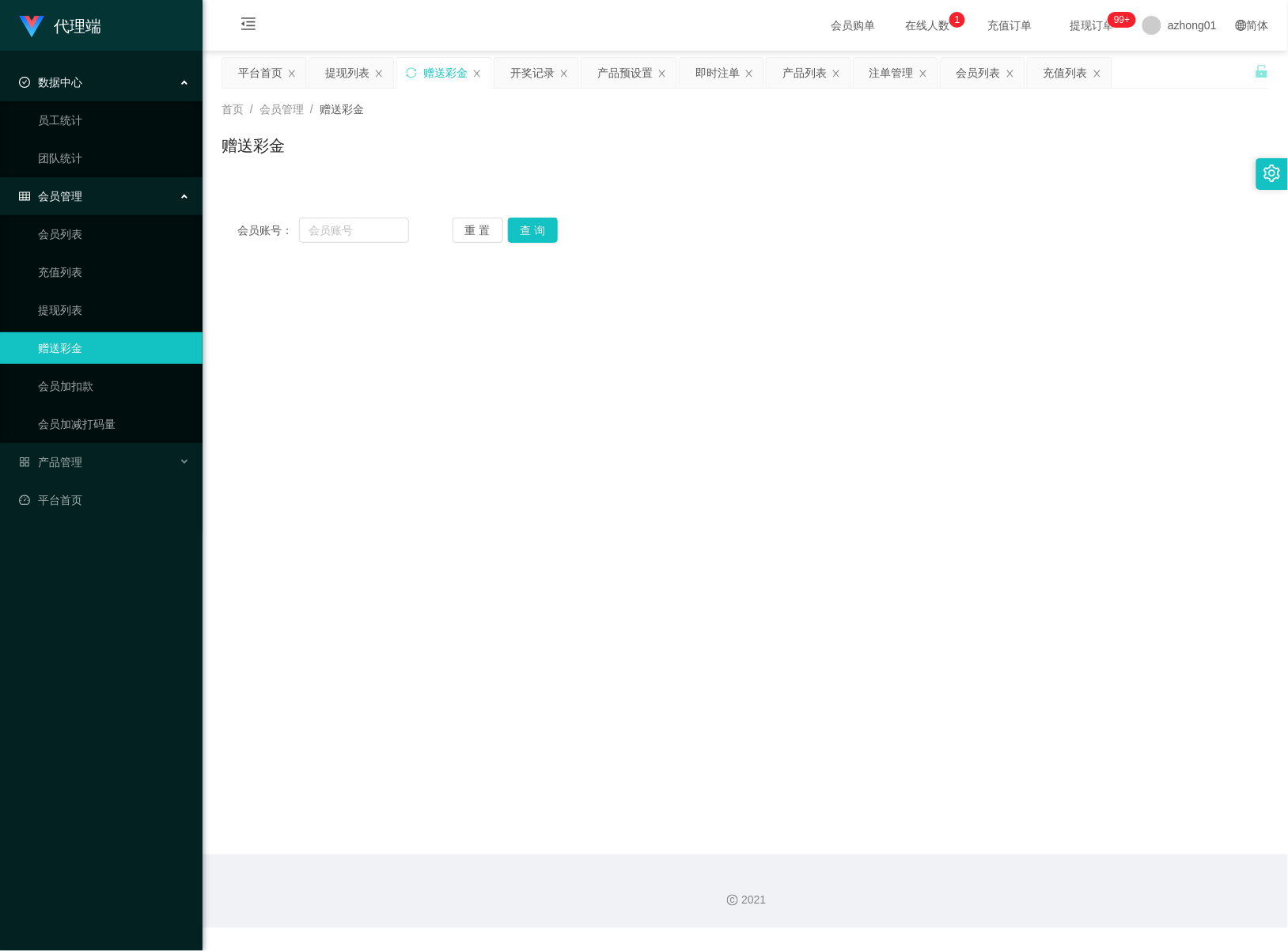
click at [97, 79] on div "数据中心" at bounding box center [101, 83] width 203 height 31
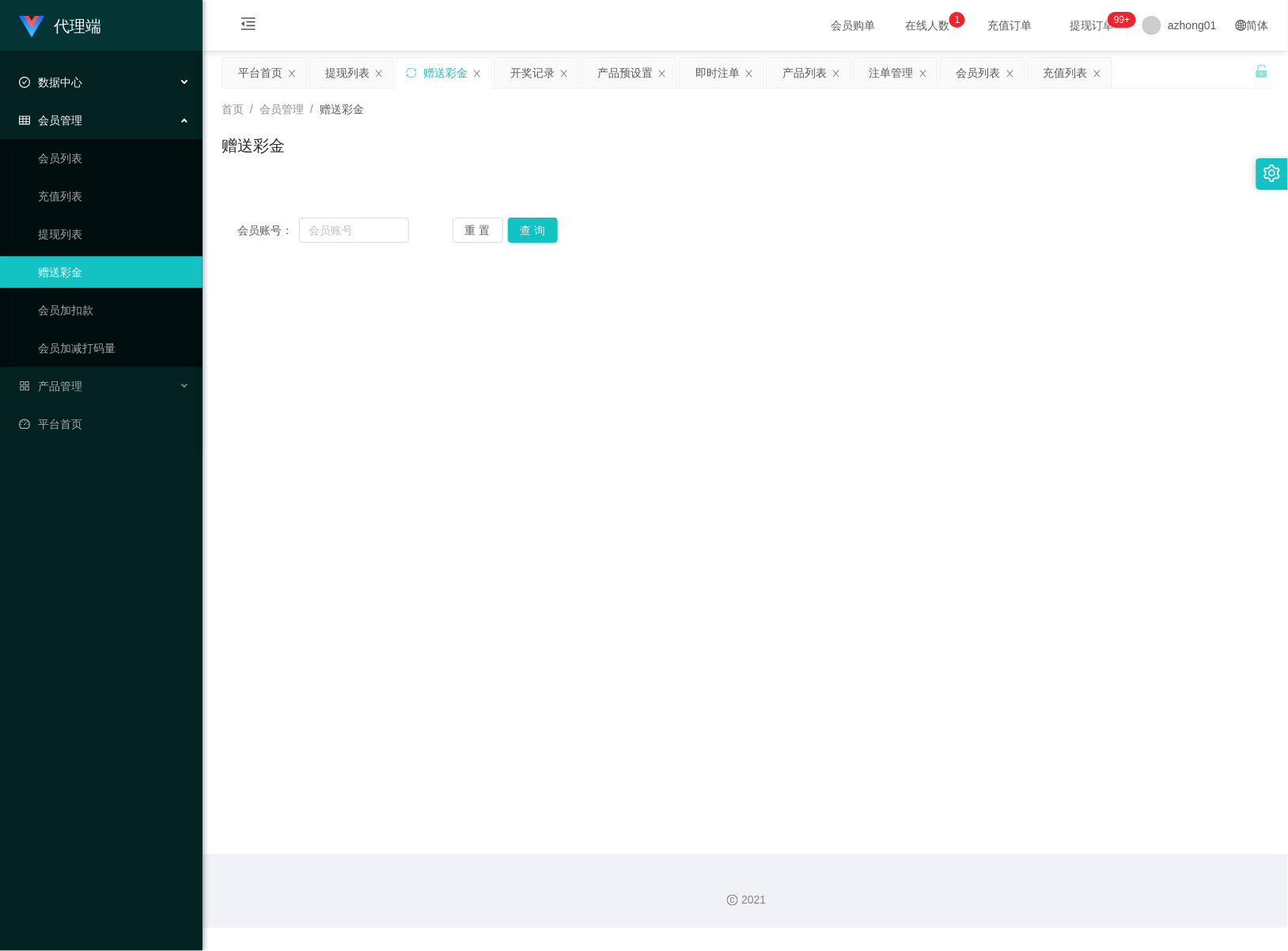
click at [89, 97] on div "数据中心" at bounding box center [101, 83] width 203 height 31
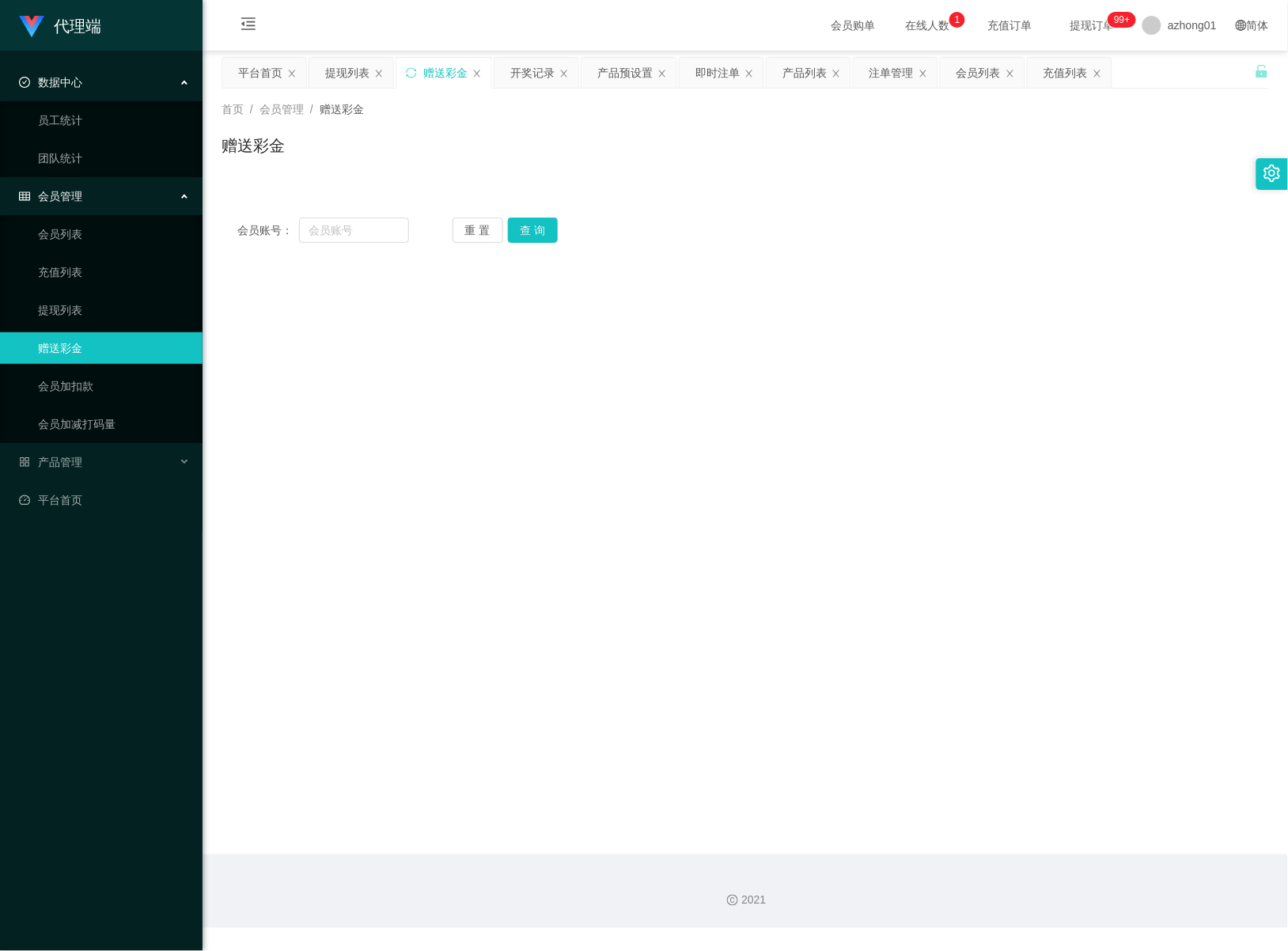
click at [89, 97] on div "数据中心" at bounding box center [101, 83] width 203 height 31
